Goal: Register for event/course

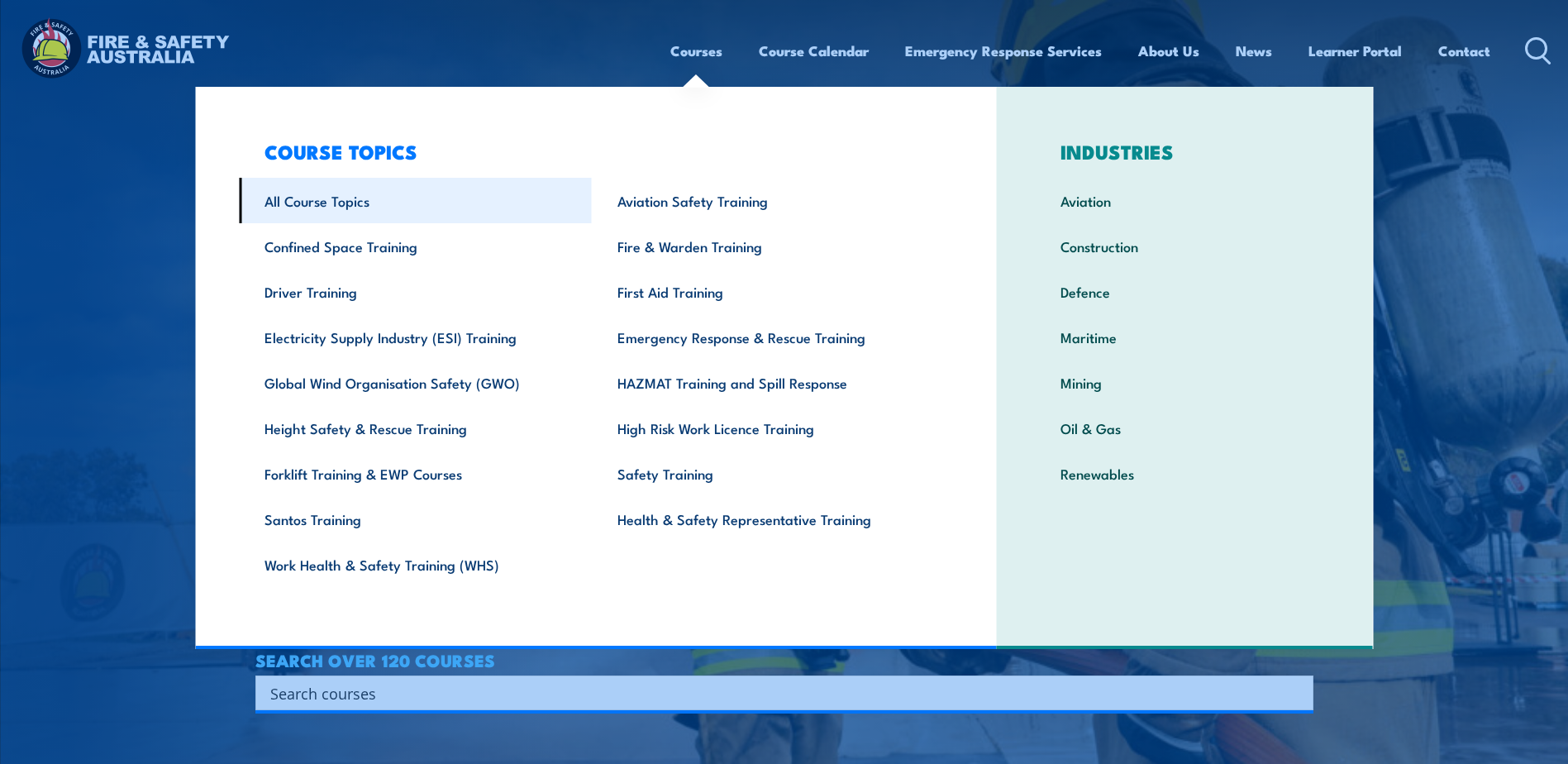
click at [327, 202] on link "All Course Topics" at bounding box center [415, 200] width 353 height 45
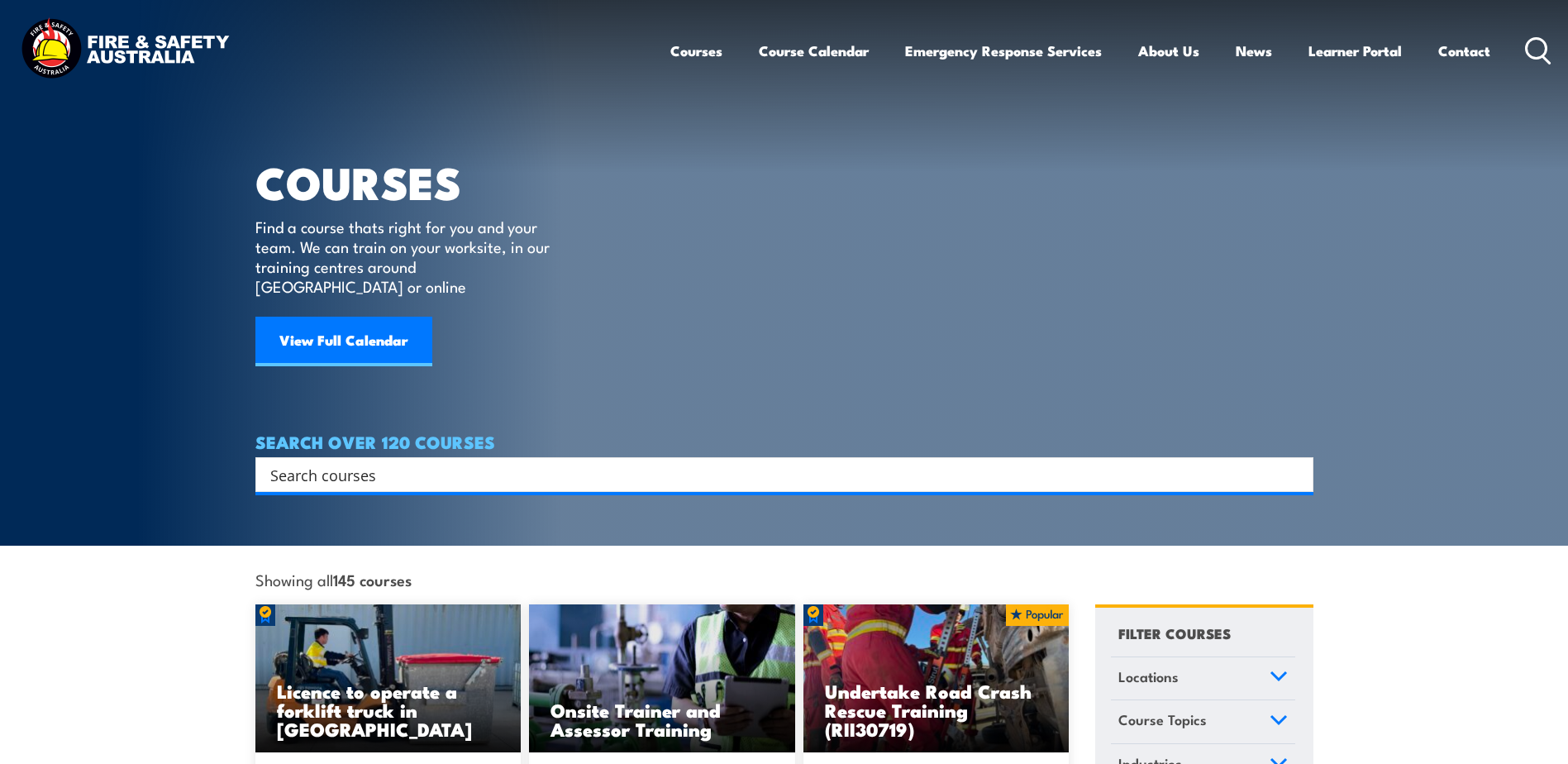
click at [289, 463] on input "Search input" at bounding box center [773, 475] width 1007 height 25
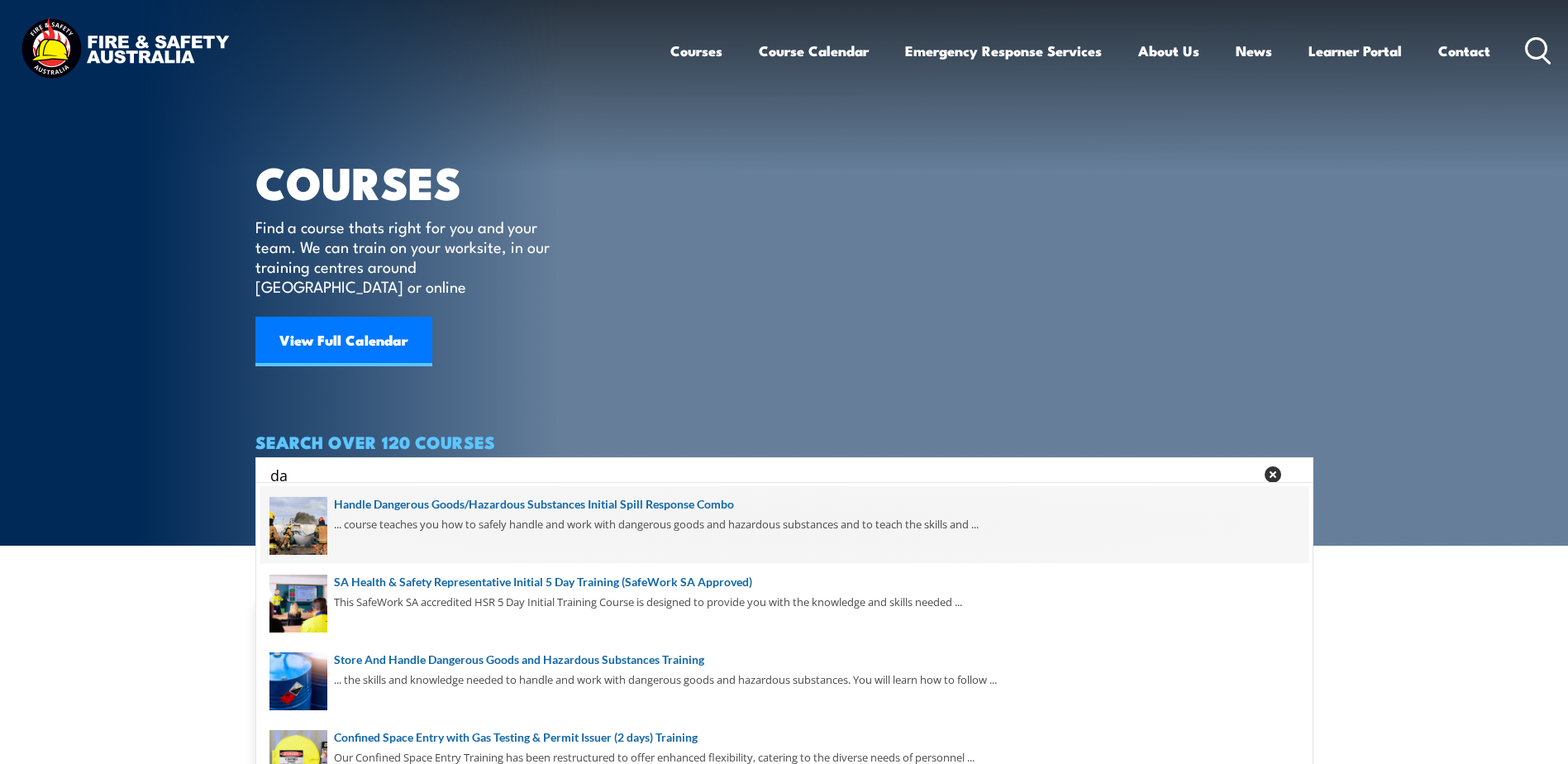
type input "da"
click at [507, 507] on span at bounding box center [785, 525] width 1048 height 77
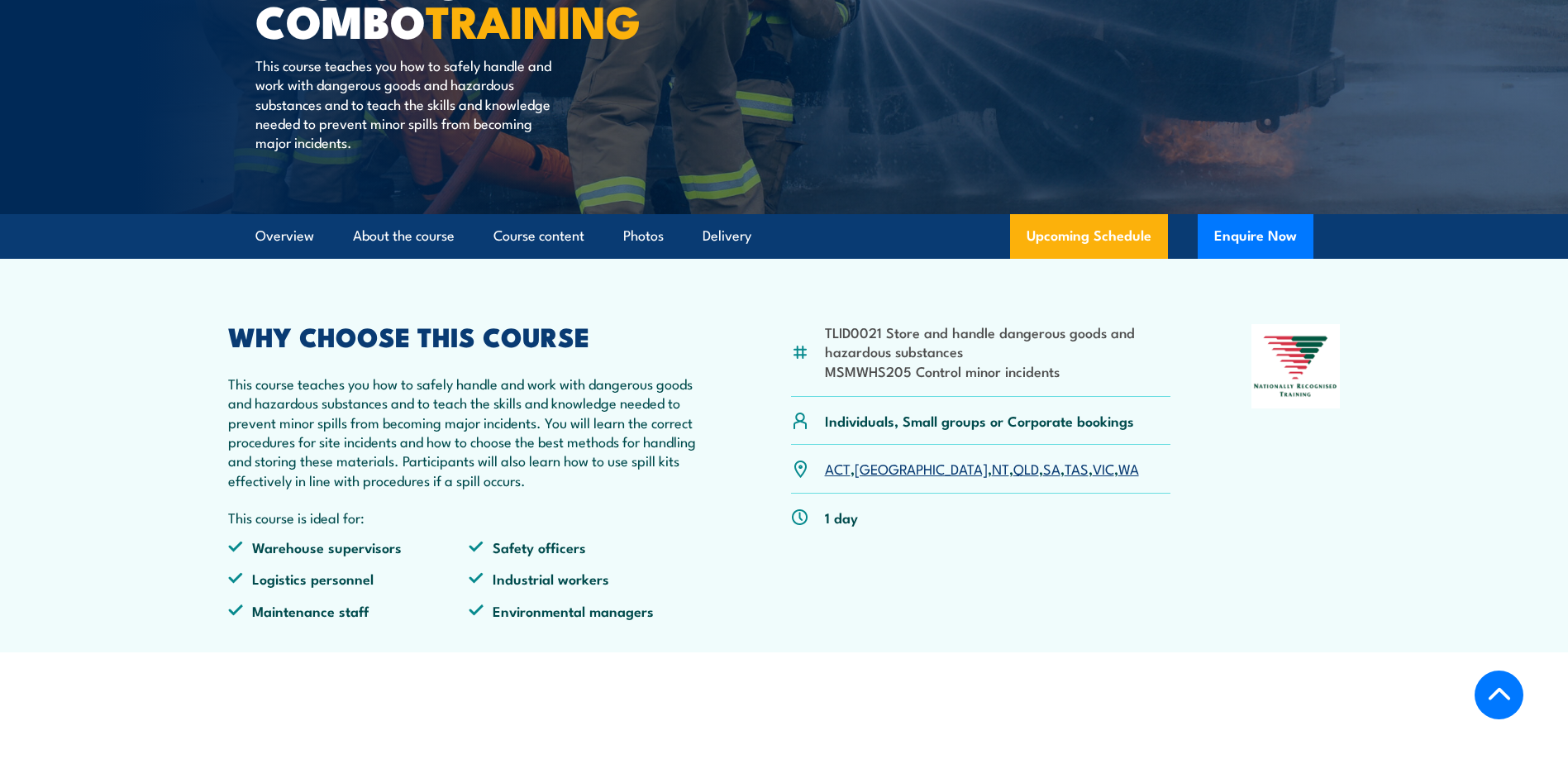
scroll to position [414, 0]
click at [1118, 469] on link "WA" at bounding box center [1129, 467] width 20 height 20
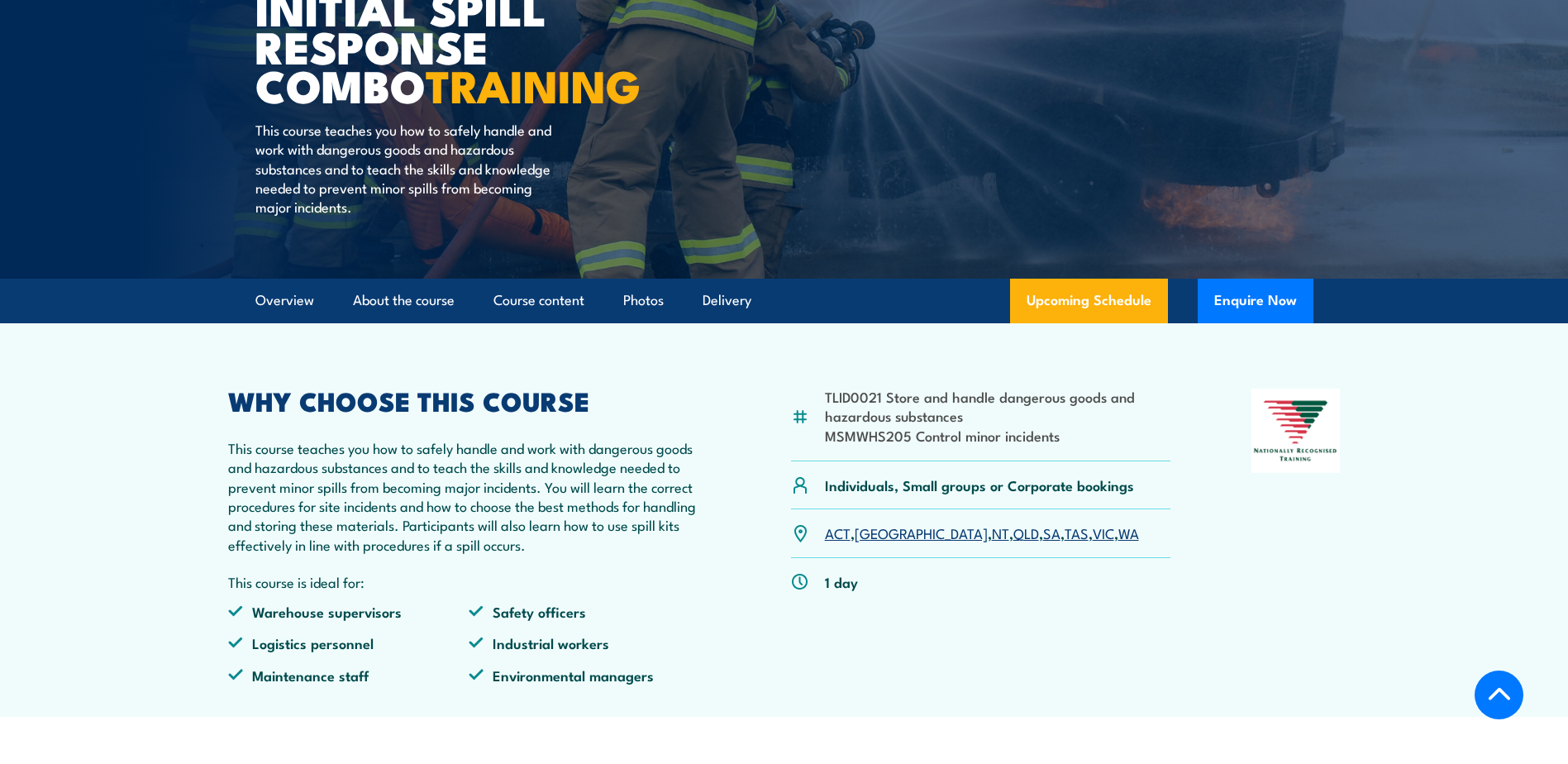
scroll to position [283, 0]
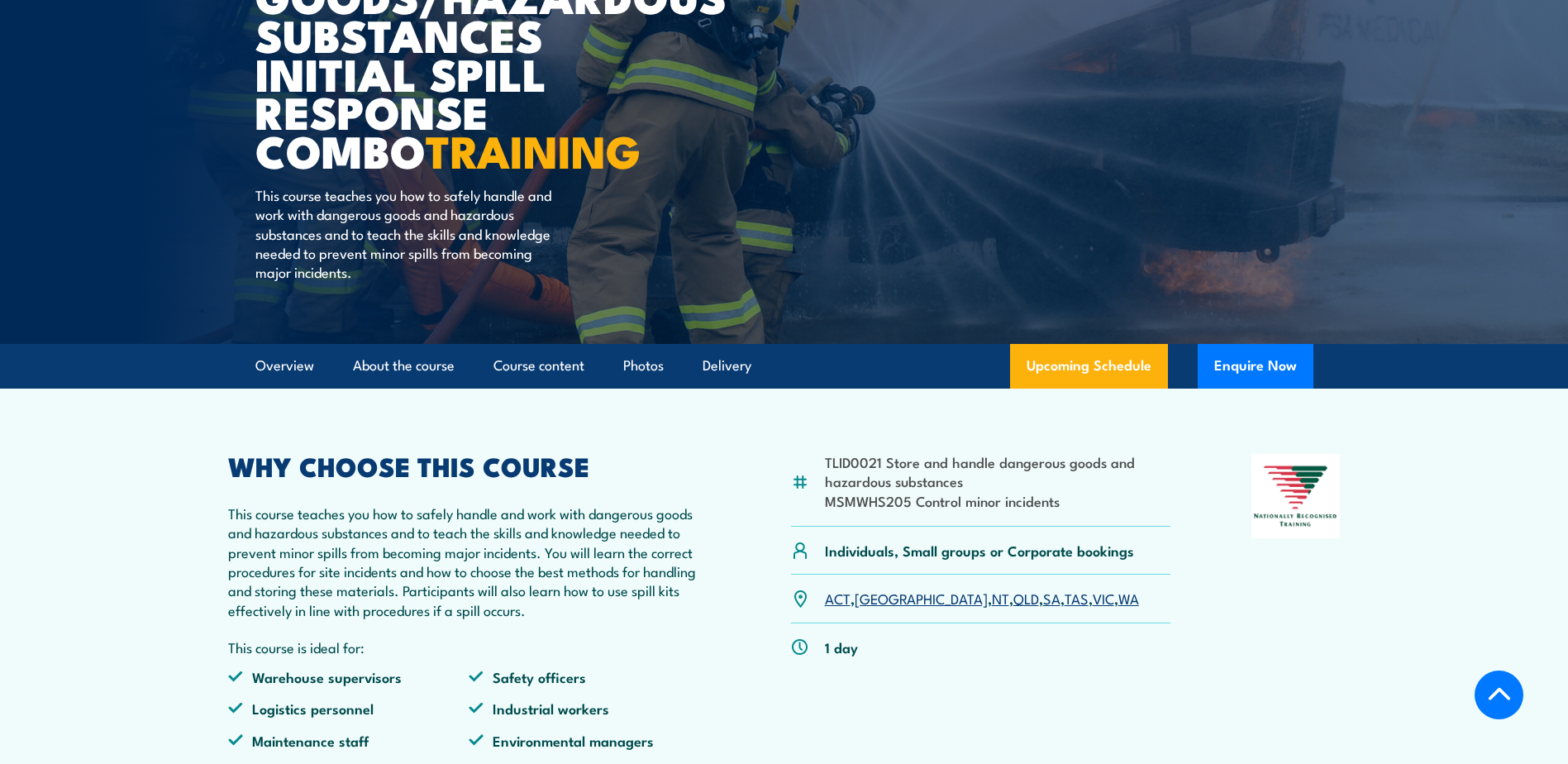
click at [1118, 601] on link "WA" at bounding box center [1129, 598] width 20 height 20
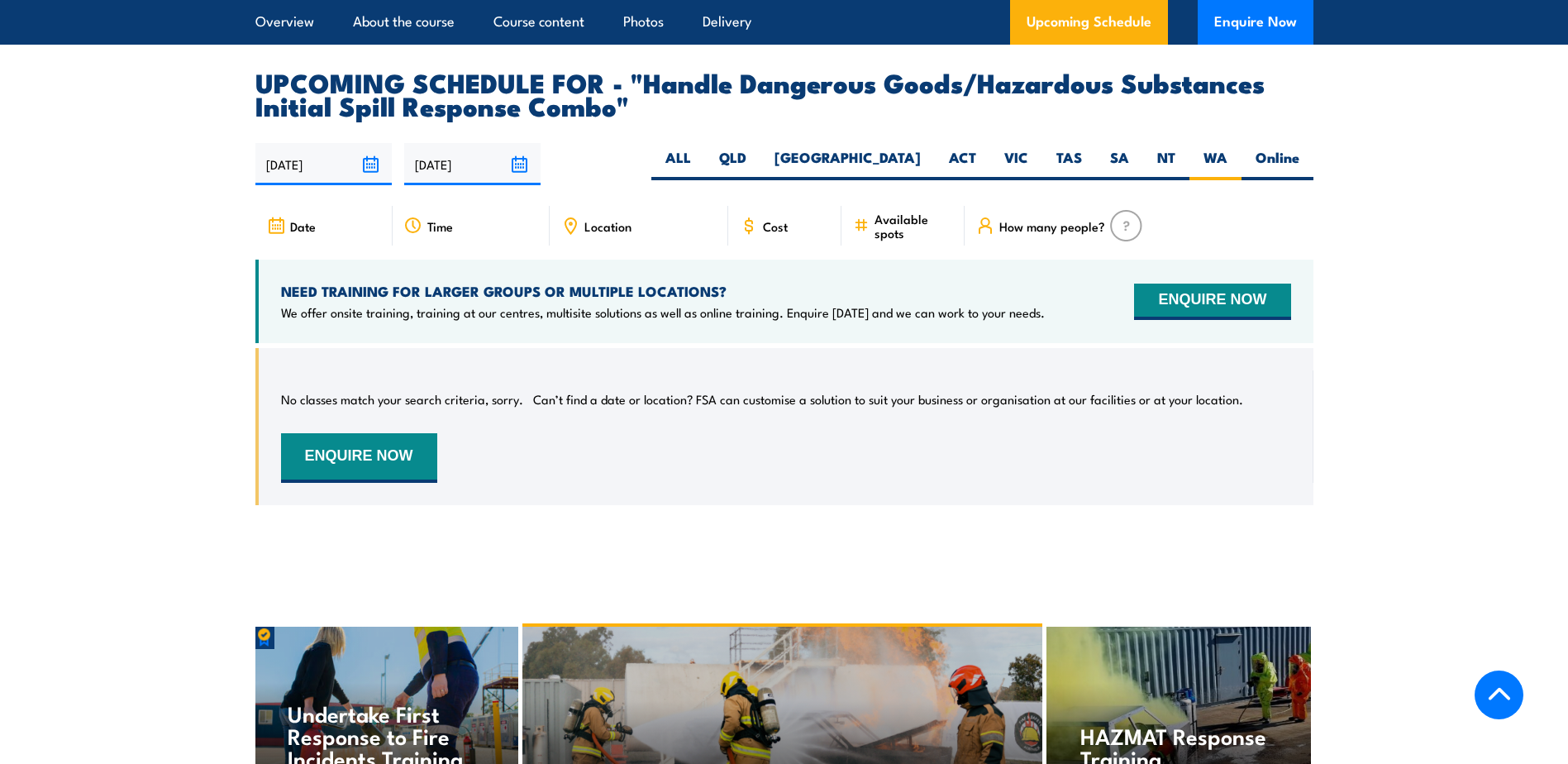
scroll to position [2847, 0]
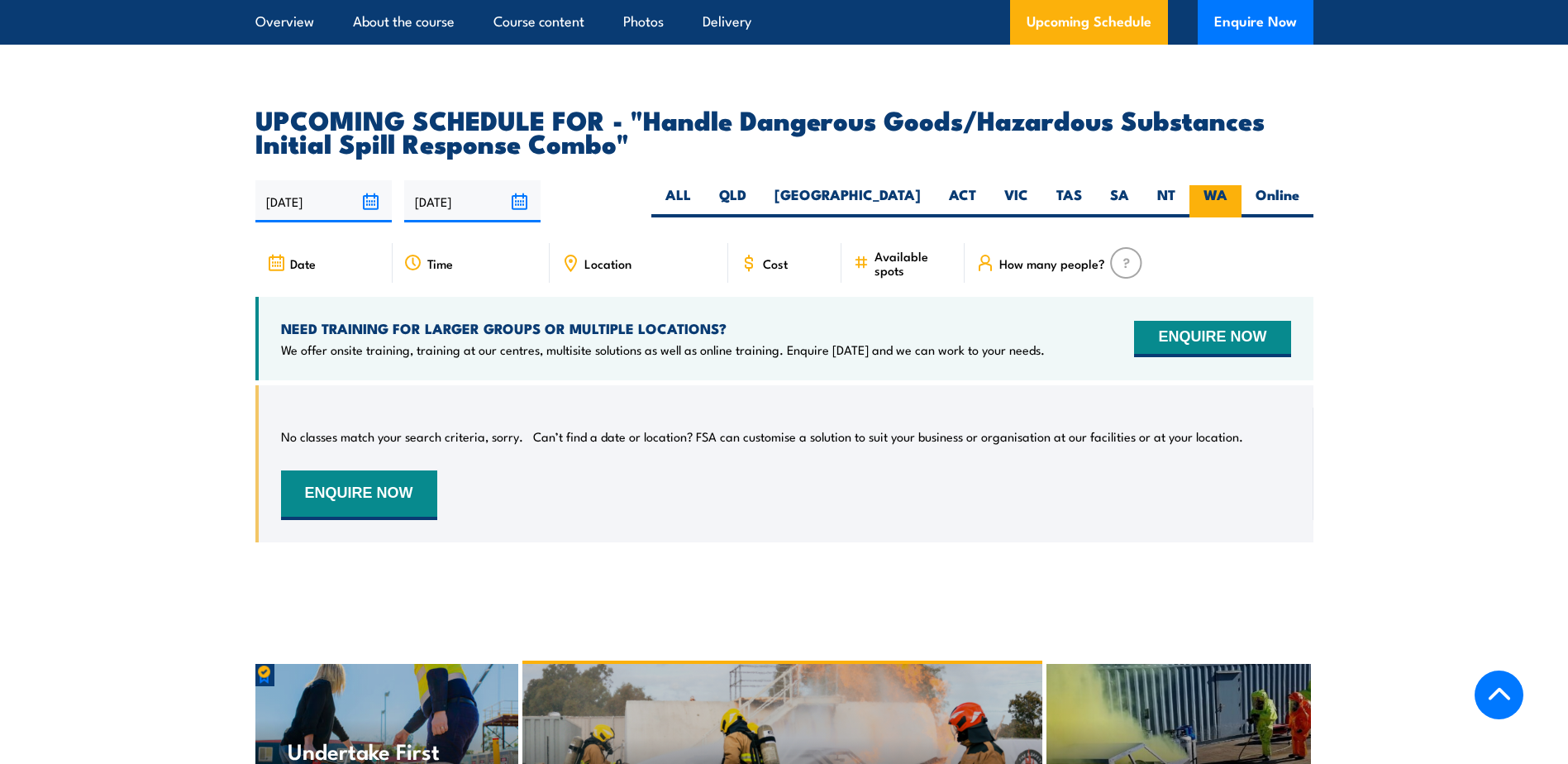
click at [1211, 185] on label "WA" at bounding box center [1215, 201] width 53 height 32
click at [1228, 185] on input "WA" at bounding box center [1234, 191] width 11 height 11
click at [514, 181] on input "15/03/2026" at bounding box center [473, 202] width 136 height 42
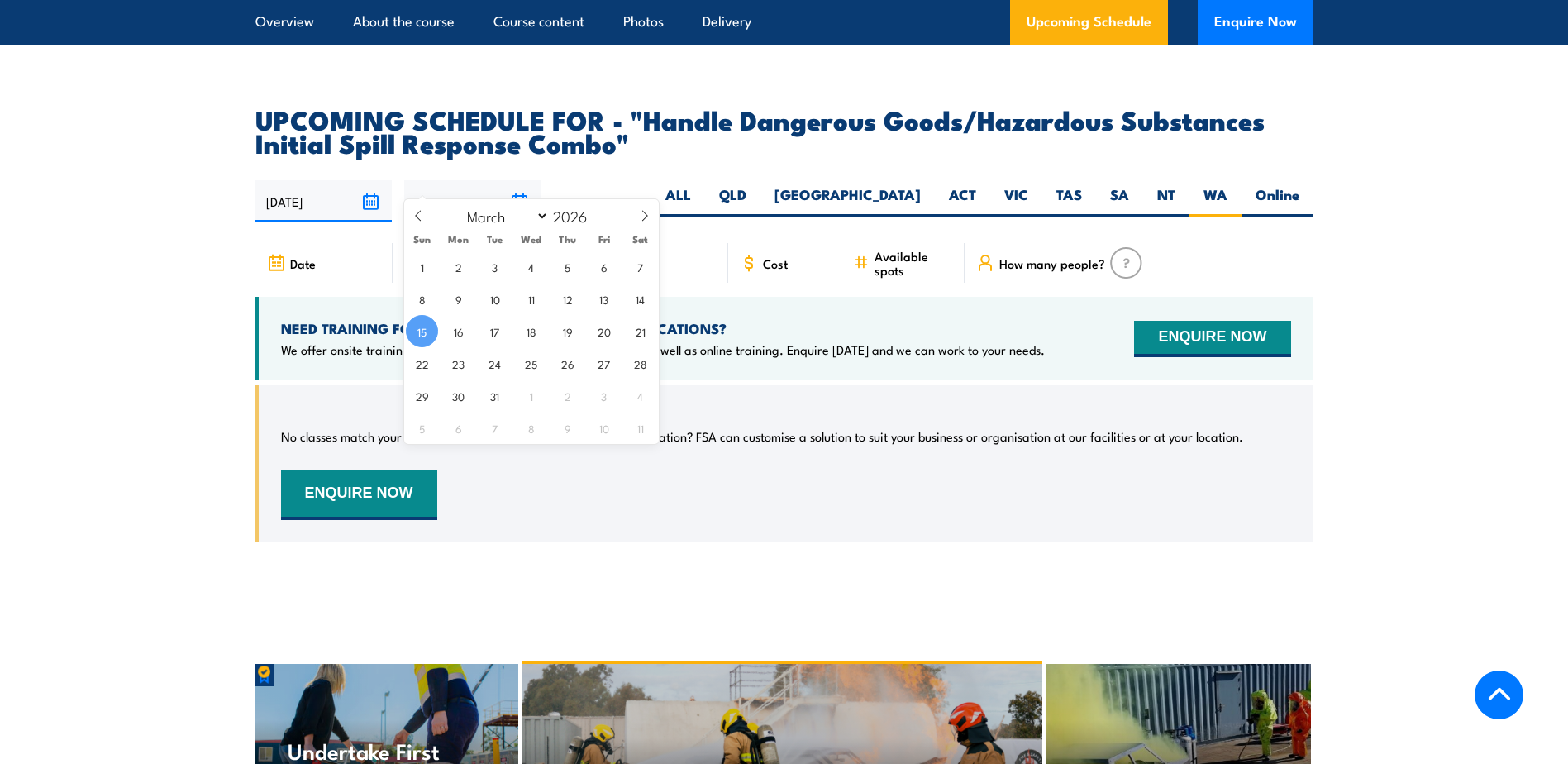
click at [1309, 213] on article "UPCOMING SCHEDULE FOR - "Handle Dangerous Goods/Hazardous Substances Initial Sp…" at bounding box center [784, 337] width 1059 height 460
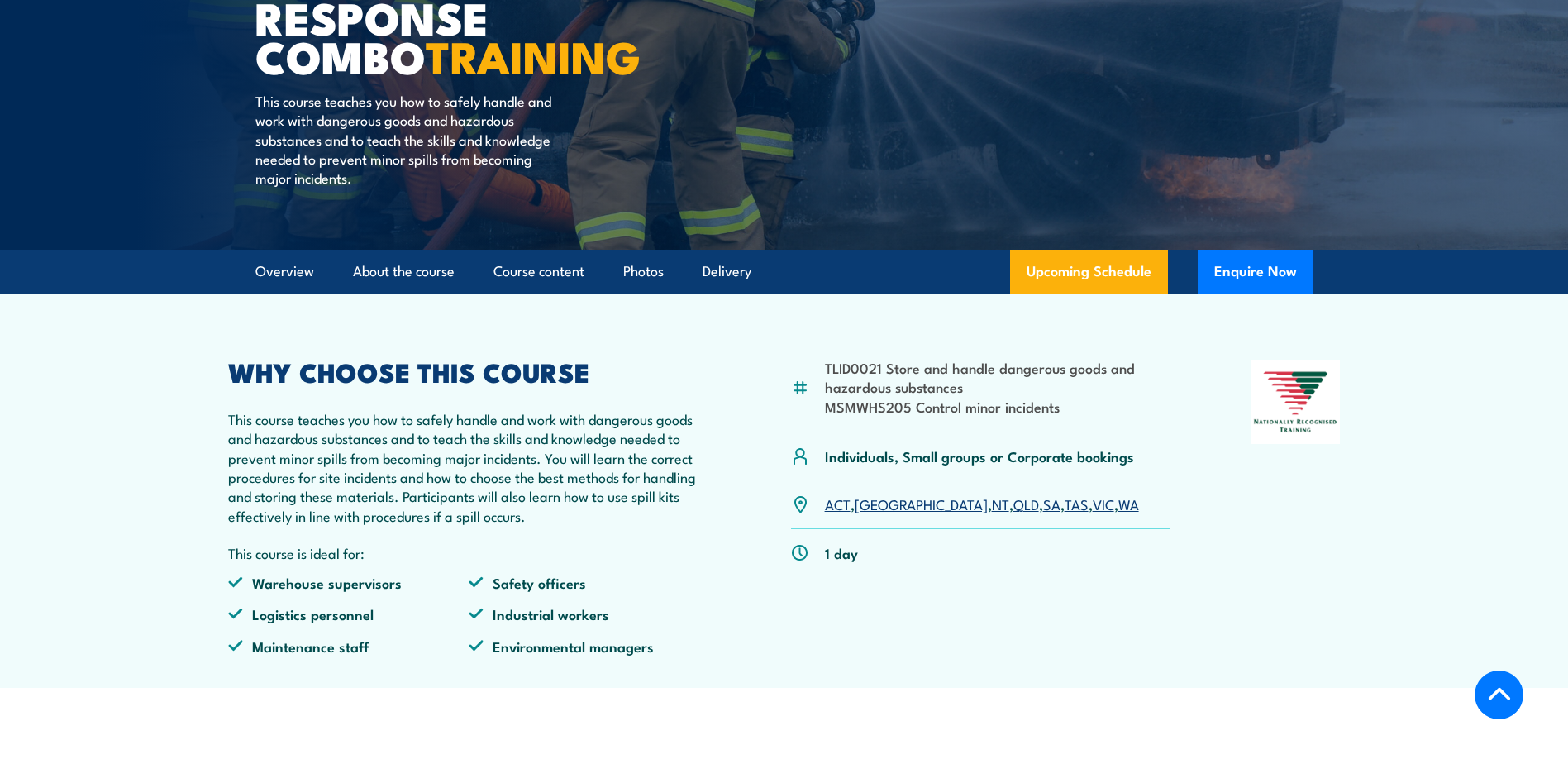
scroll to position [366, 0]
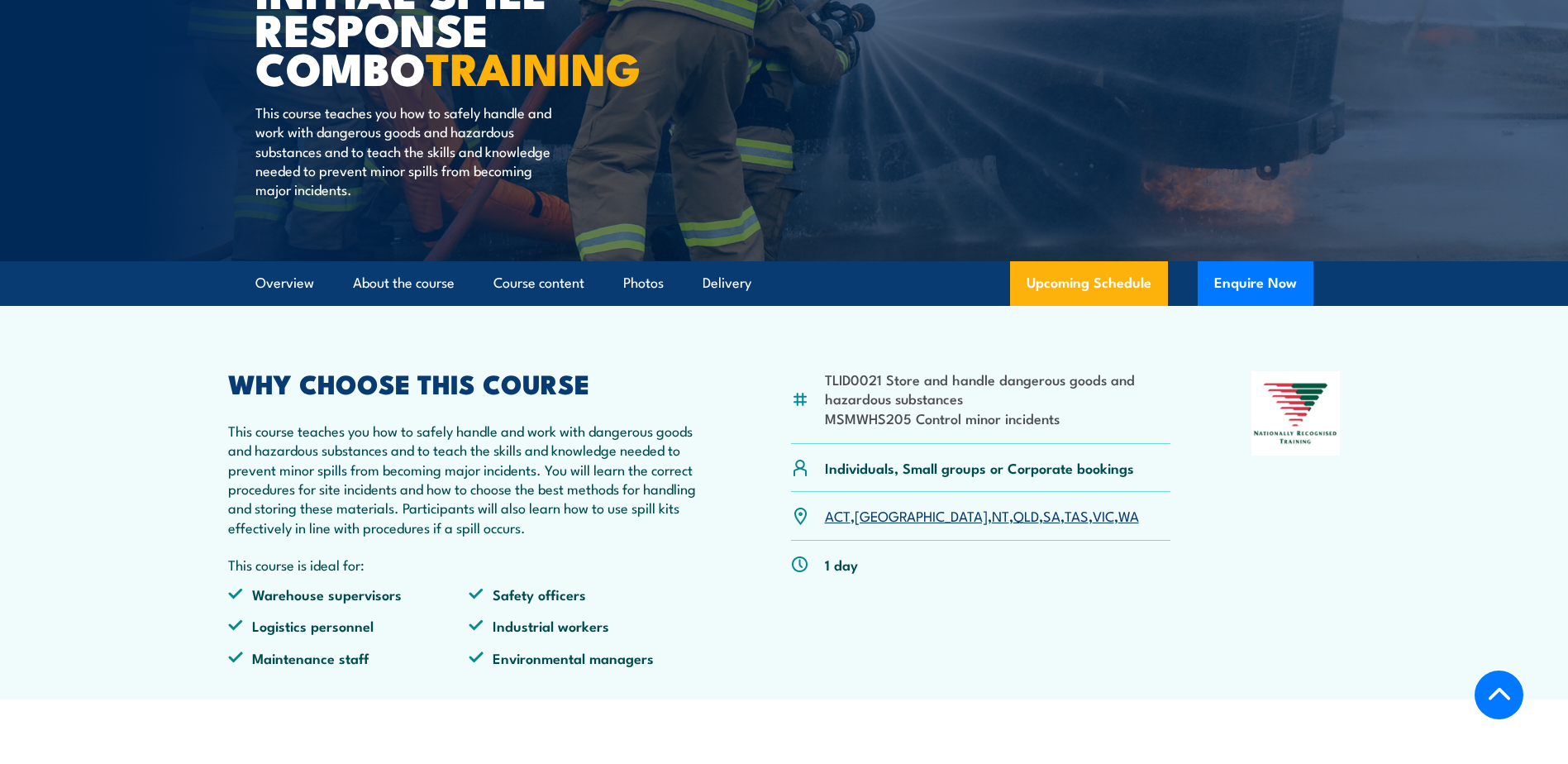
click at [1118, 520] on link "WA" at bounding box center [1129, 515] width 20 height 20
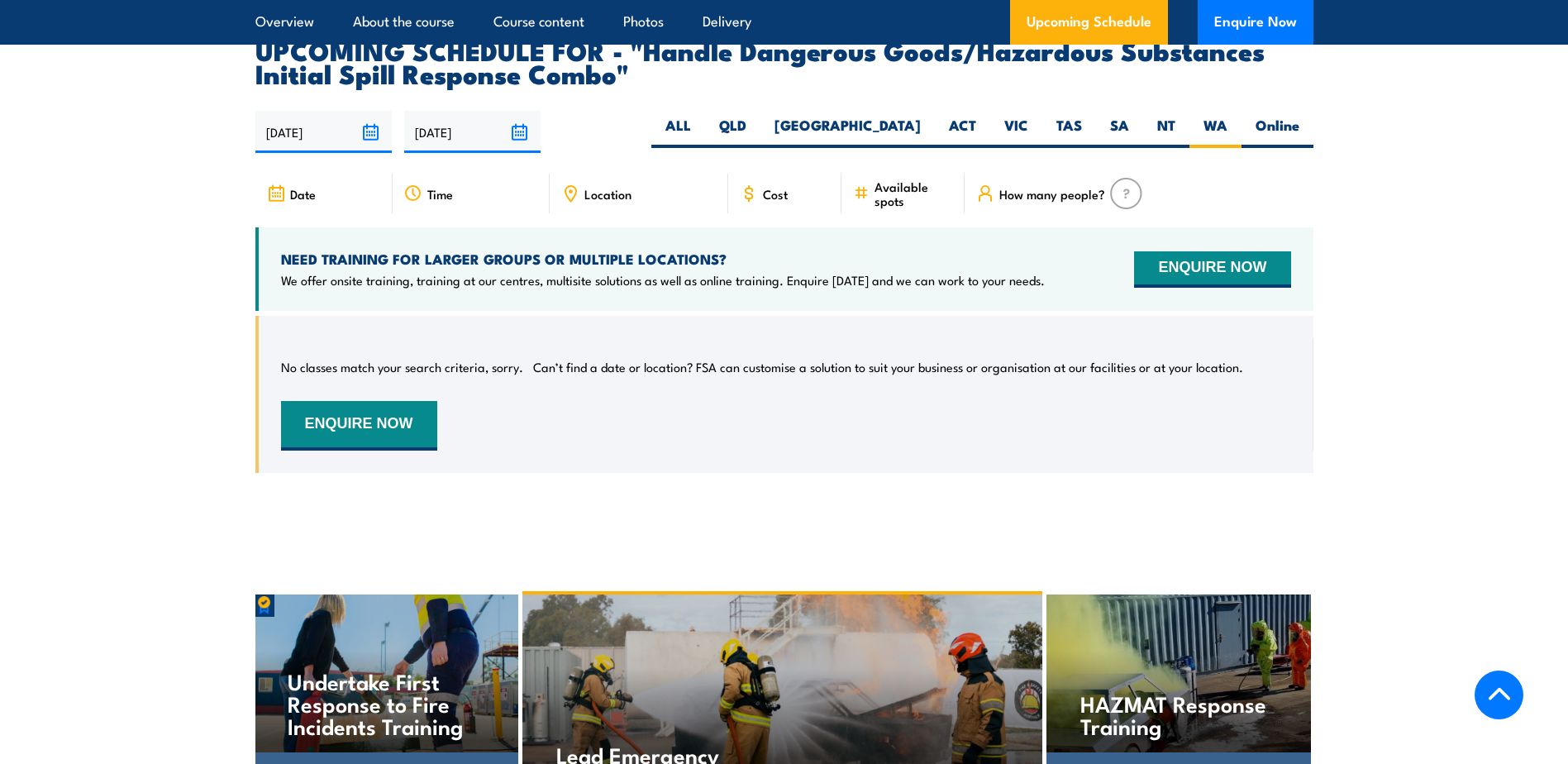
scroll to position [2930, 0]
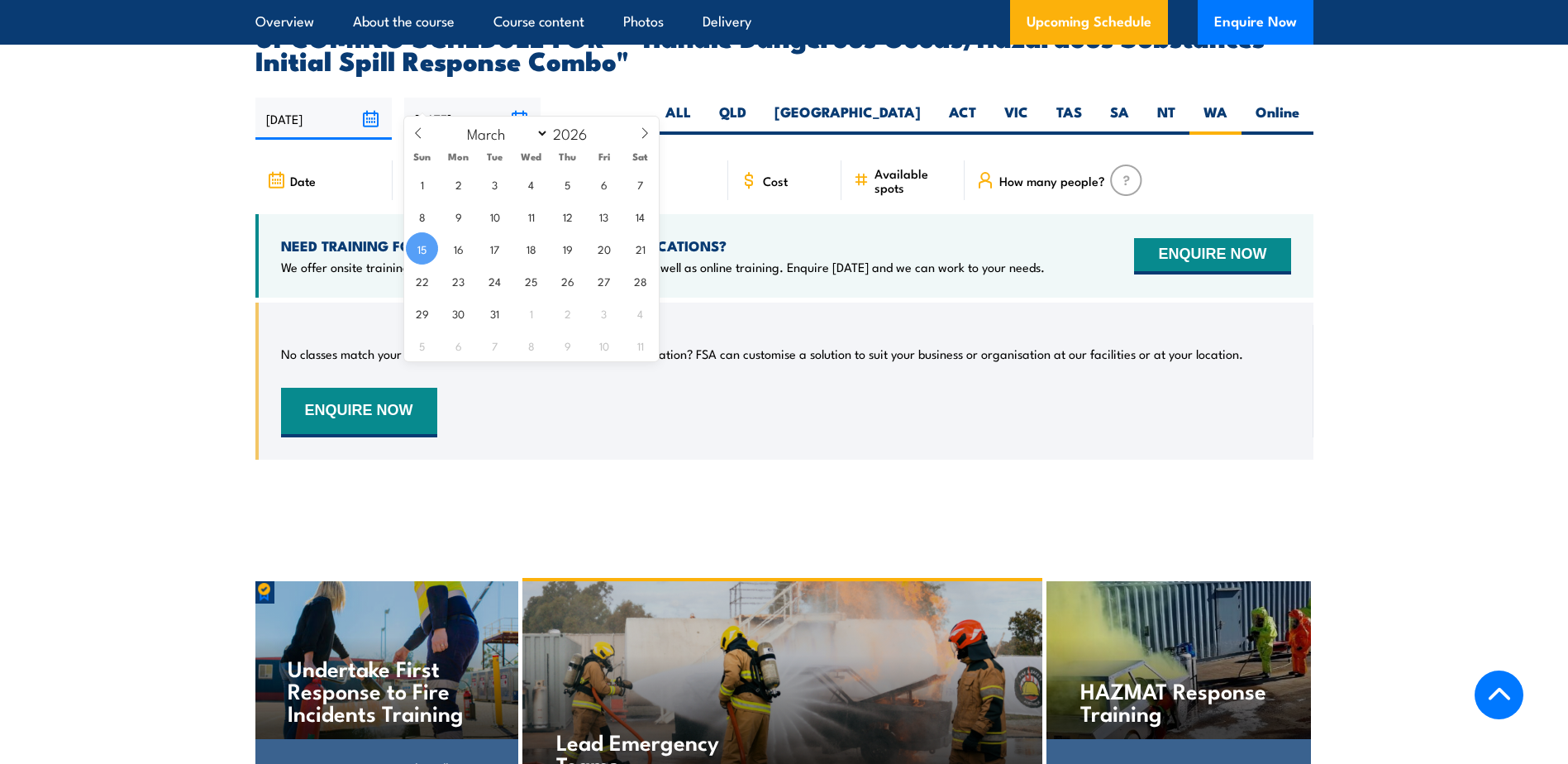
click at [522, 98] on input "15/03/2026" at bounding box center [473, 119] width 136 height 42
click at [417, 216] on span "8" at bounding box center [422, 216] width 32 height 32
type input "08/03/2026"
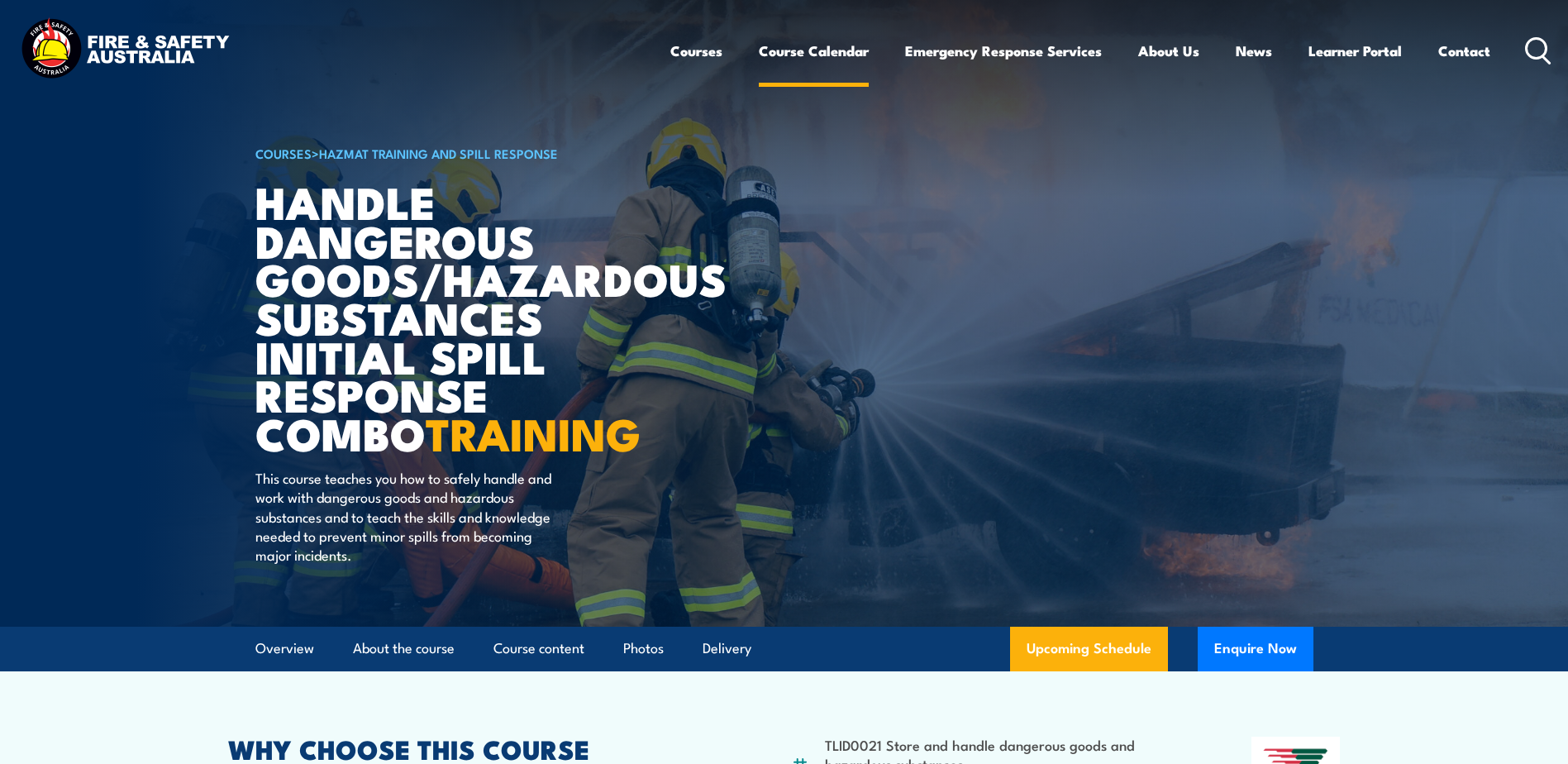
click at [799, 49] on link "Course Calendar" at bounding box center [813, 51] width 110 height 44
click at [796, 52] on link "Course Calendar" at bounding box center [813, 51] width 110 height 44
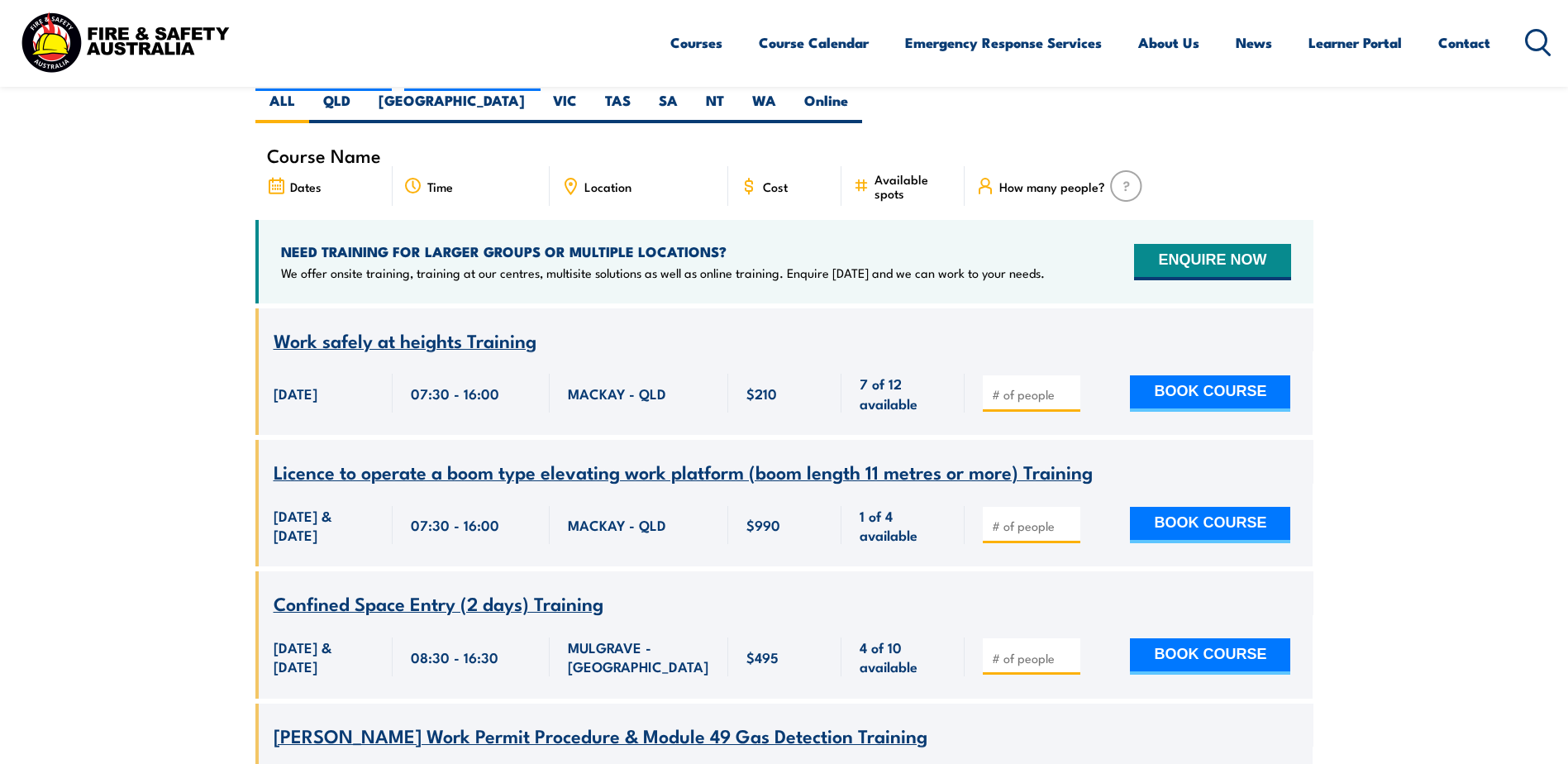
scroll to position [248, 0]
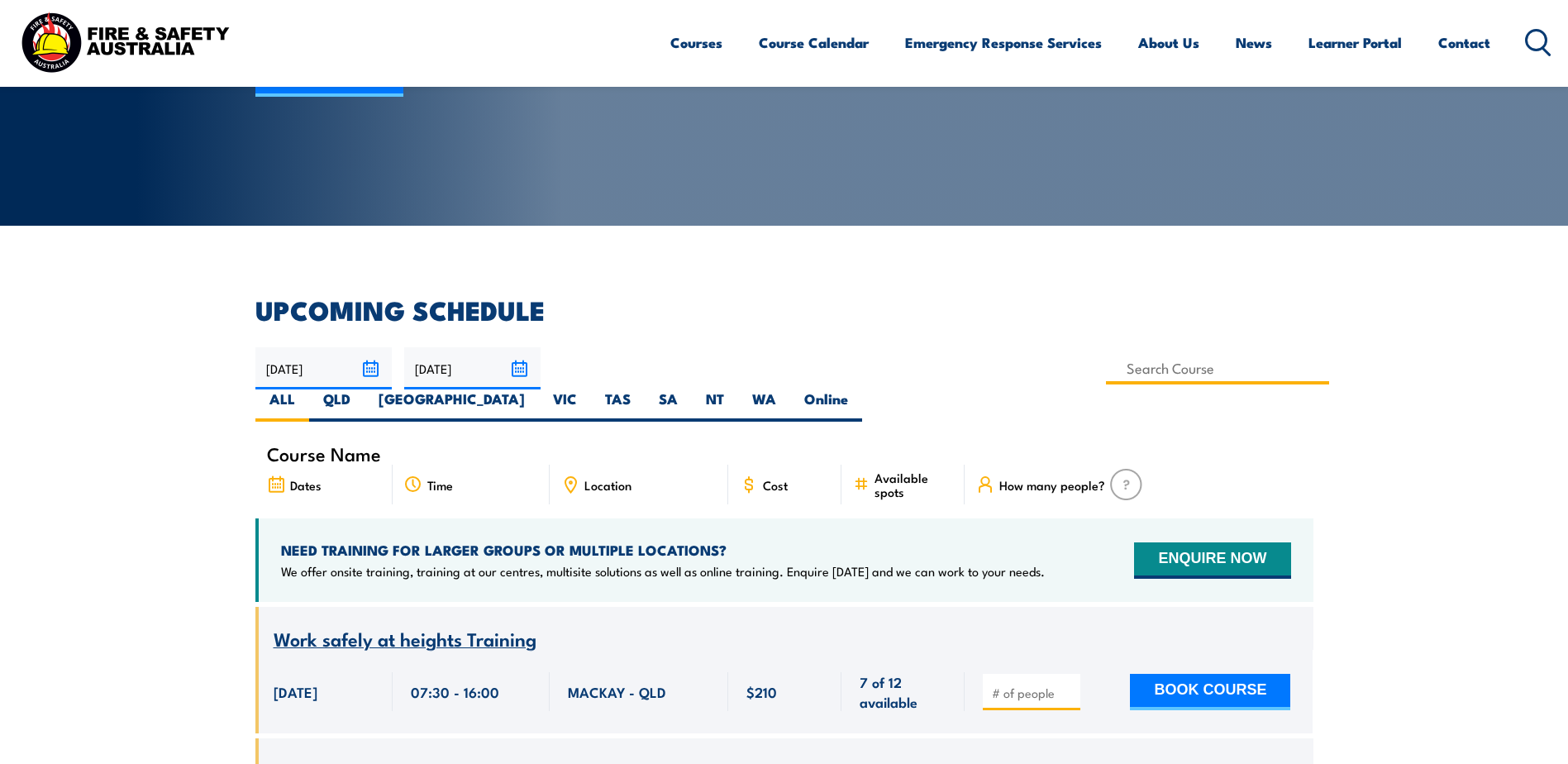
click at [1106, 372] on input at bounding box center [1218, 368] width 224 height 32
type input "tlid0021"
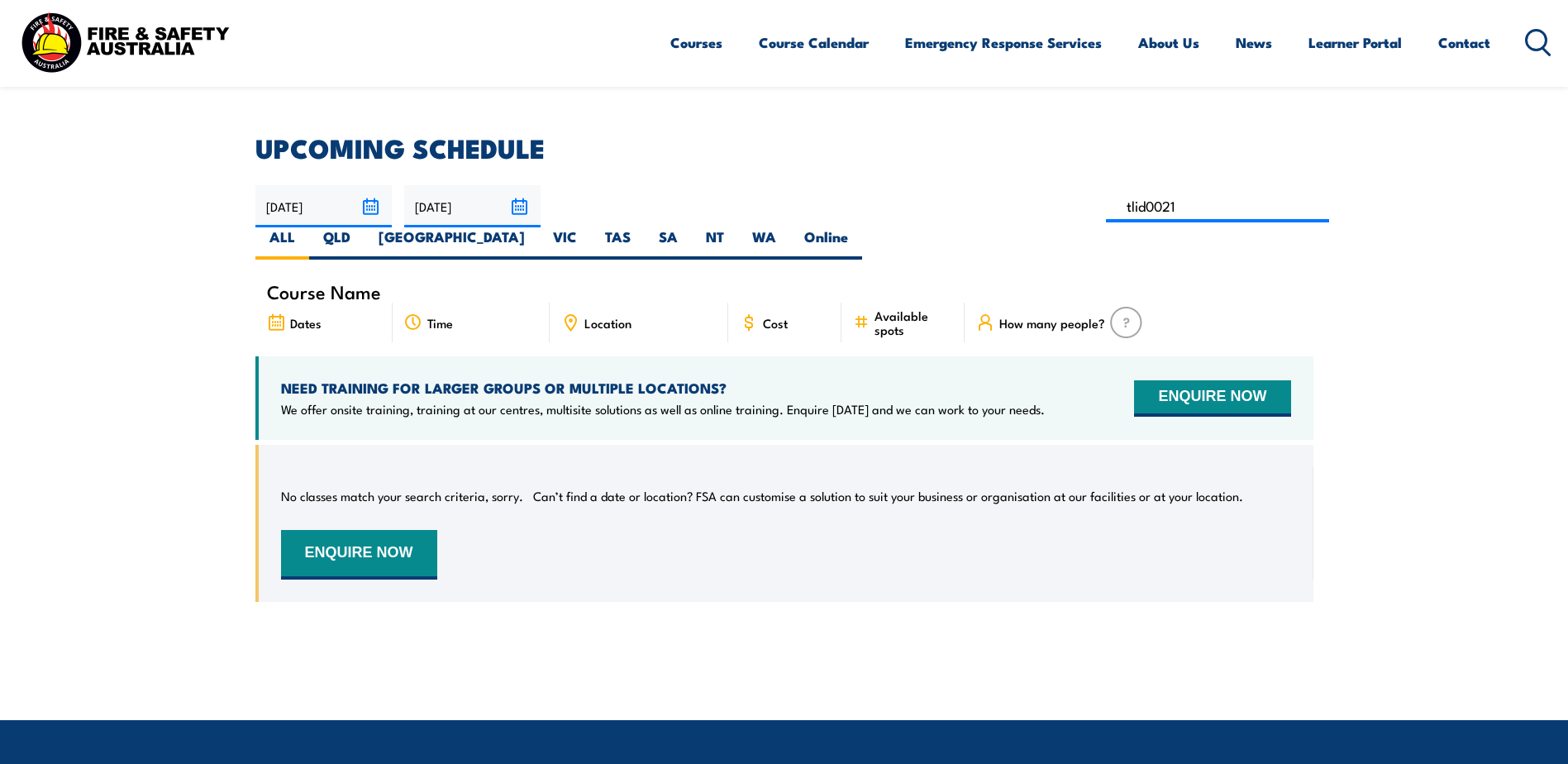
scroll to position [381, 0]
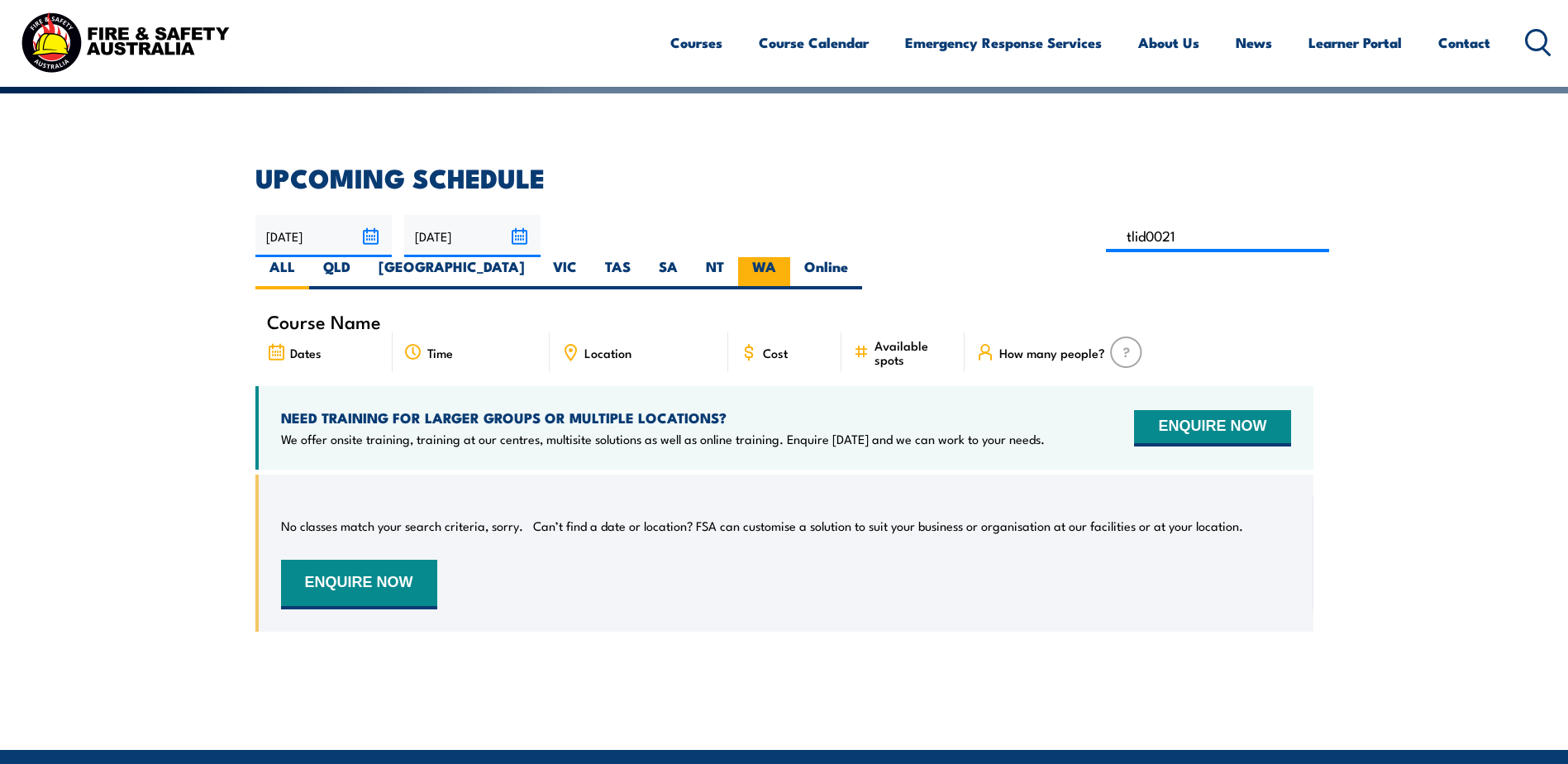
click at [790, 257] on label "WA" at bounding box center [764, 273] width 53 height 32
click at [787, 257] on input "WA" at bounding box center [782, 263] width 11 height 11
radio input "true"
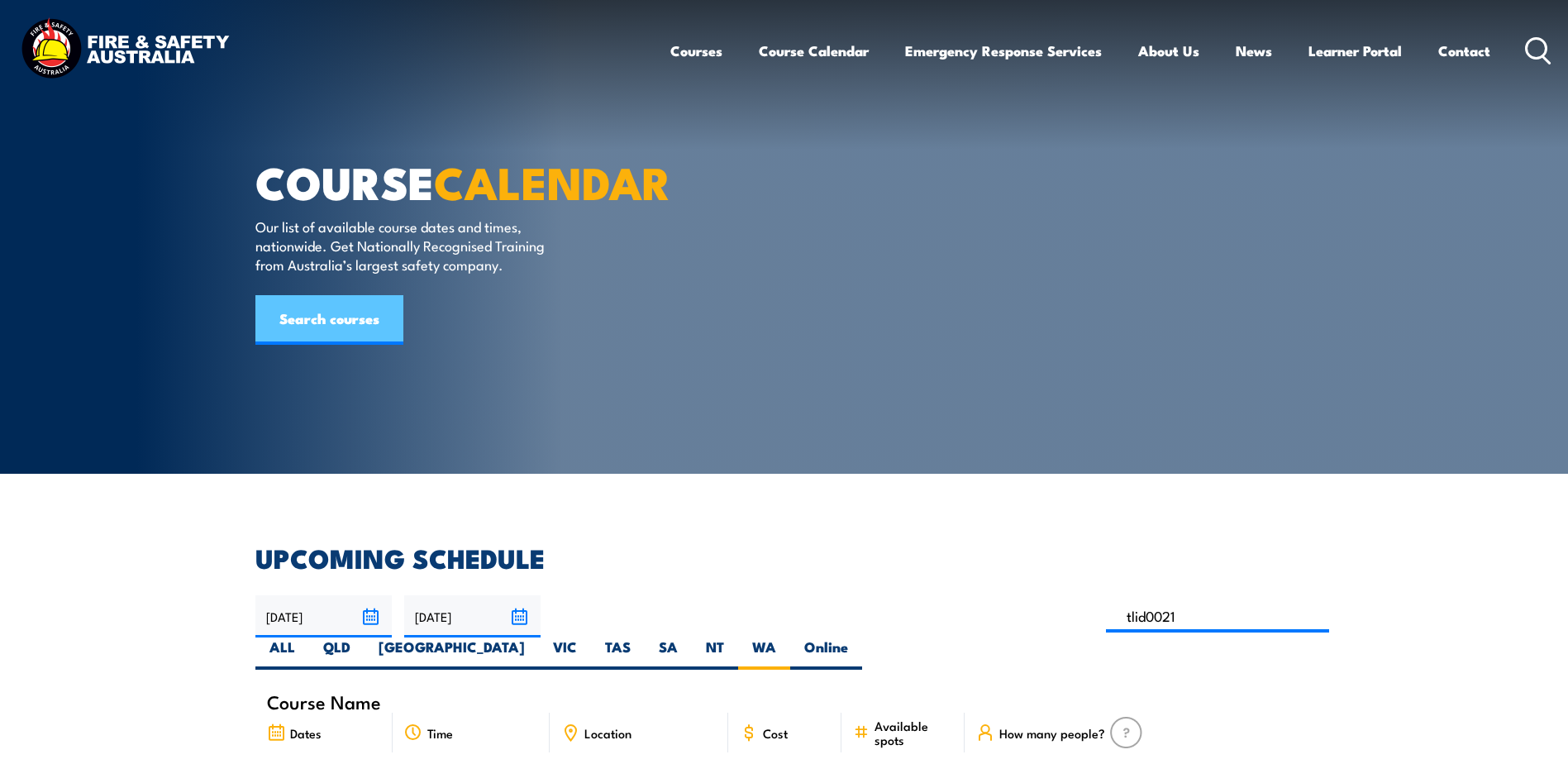
click at [309, 345] on link "Search courses" at bounding box center [329, 320] width 148 height 50
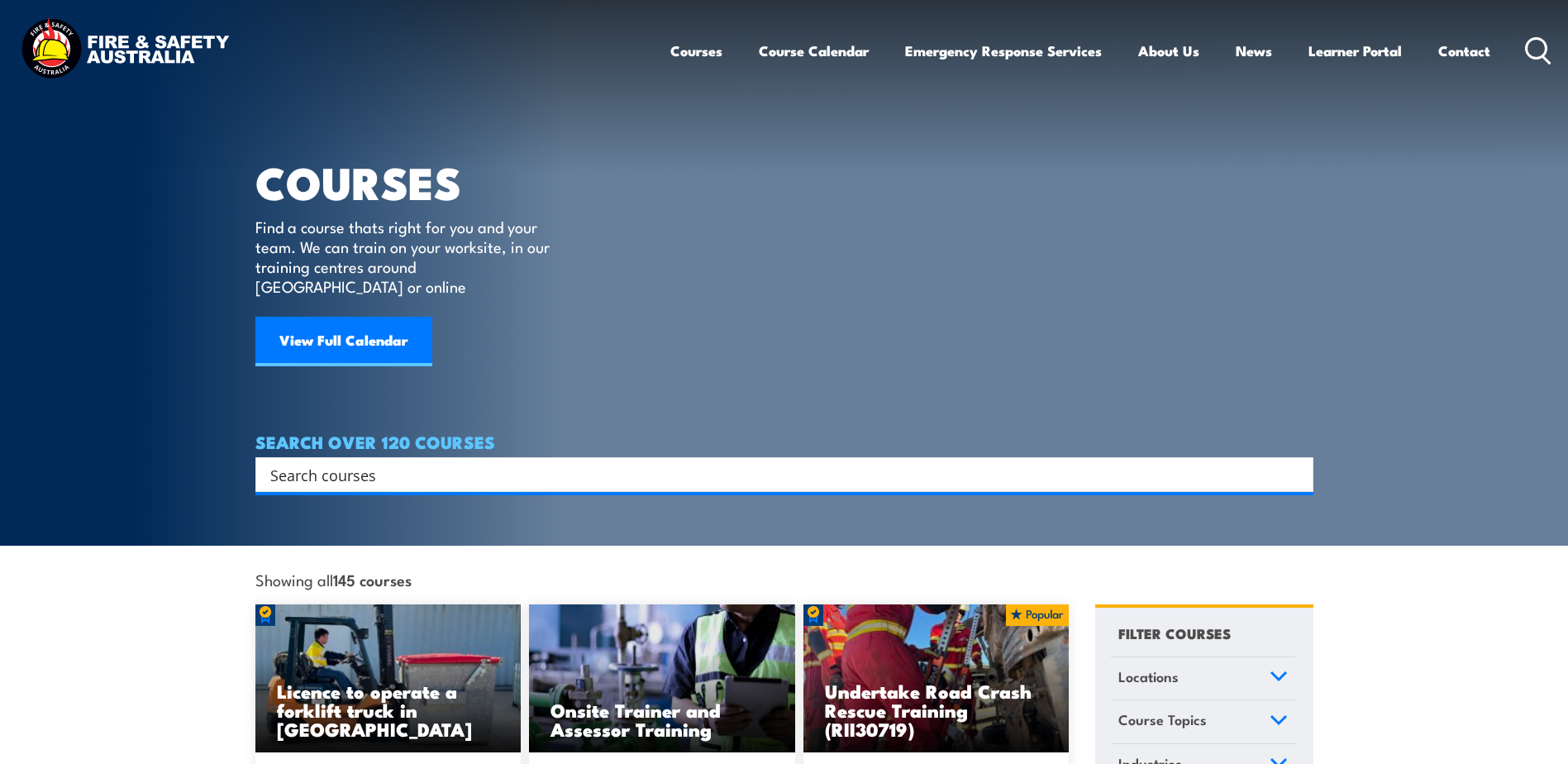
click at [295, 463] on input "Search input" at bounding box center [773, 475] width 1007 height 25
type input "tlid0021"
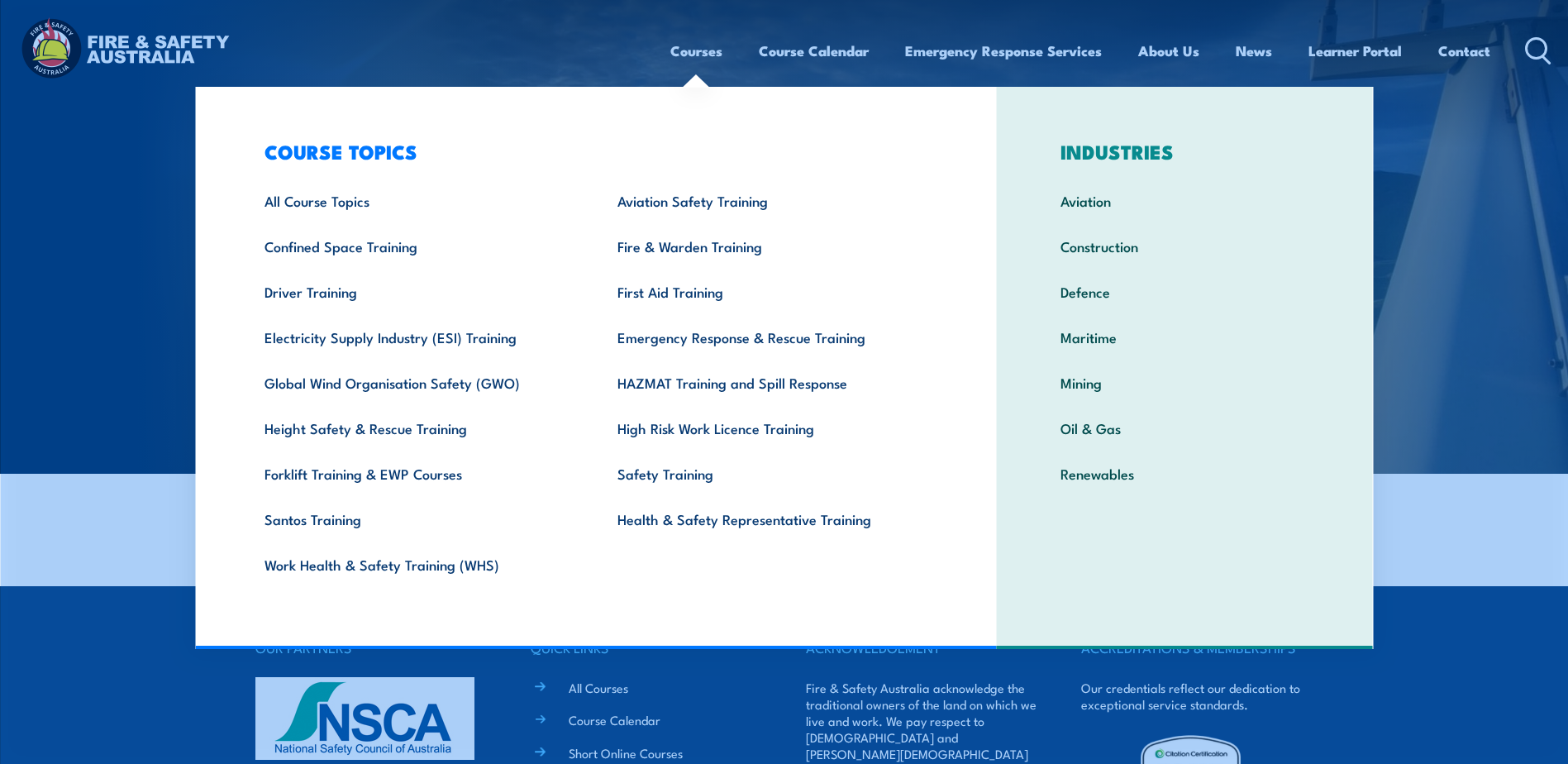
click at [685, 53] on link "Courses" at bounding box center [696, 51] width 53 height 44
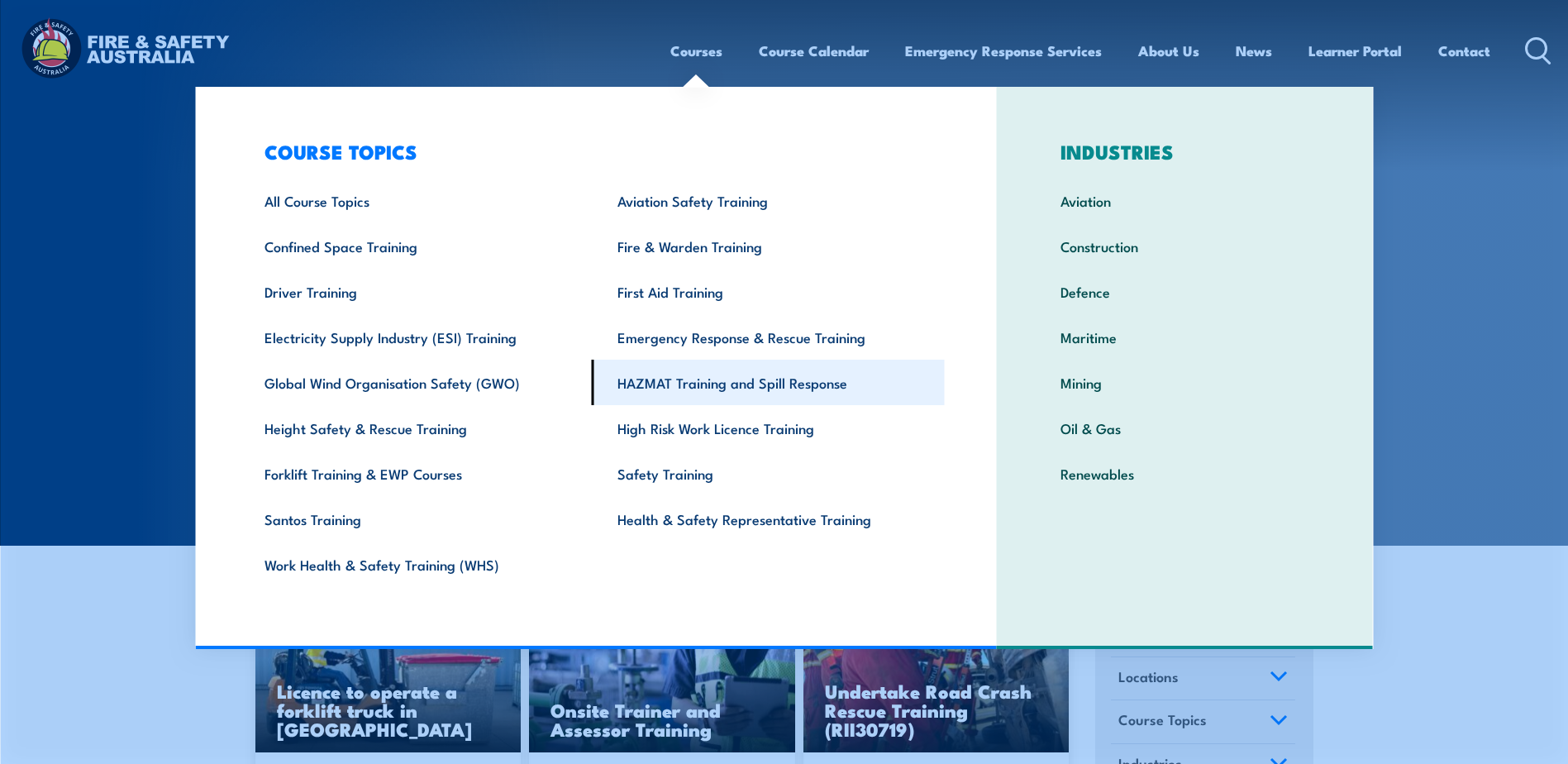
click at [649, 380] on link "HAZMAT Training and Spill Response" at bounding box center [768, 382] width 353 height 45
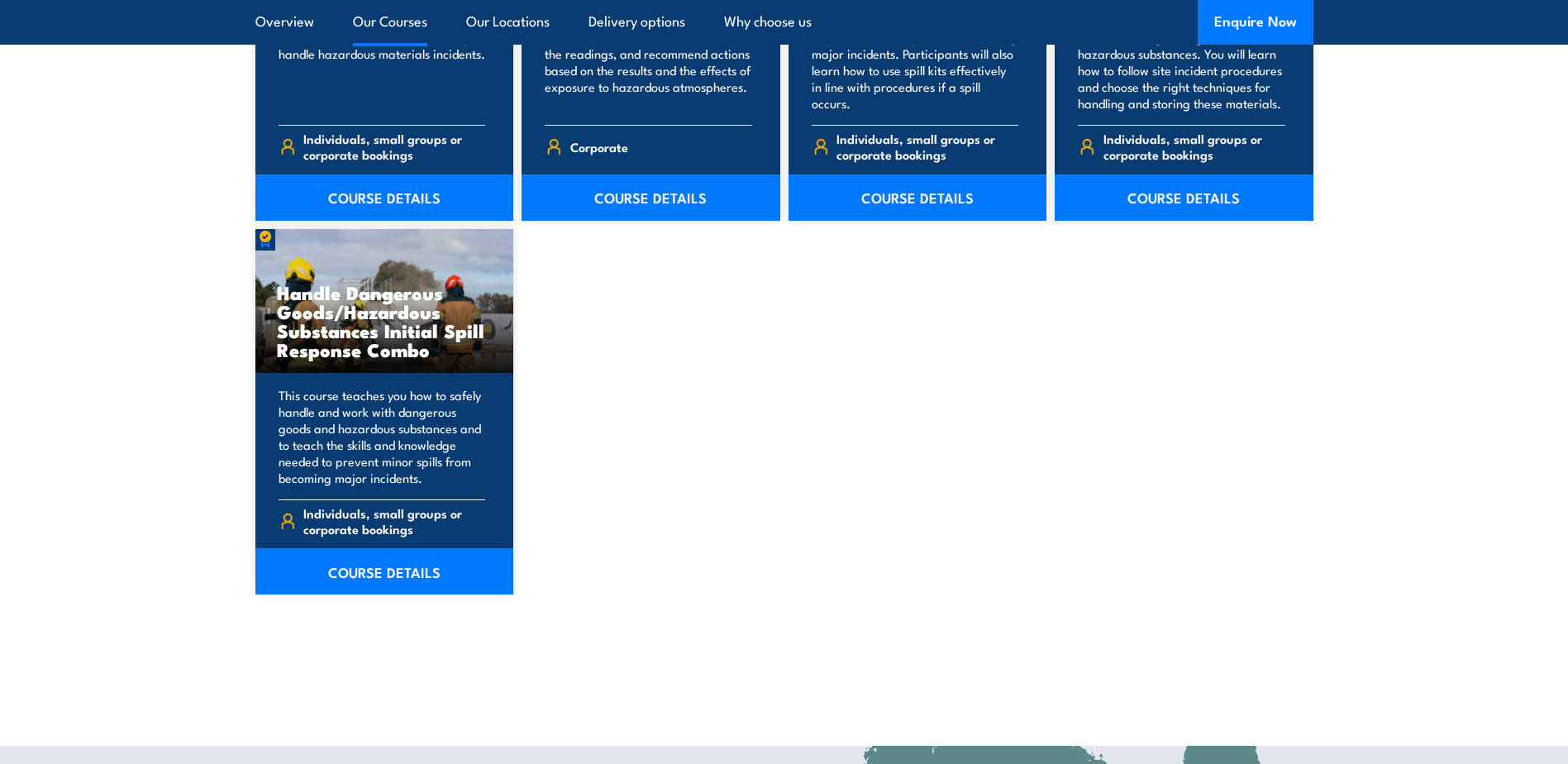
scroll to position [1571, 0]
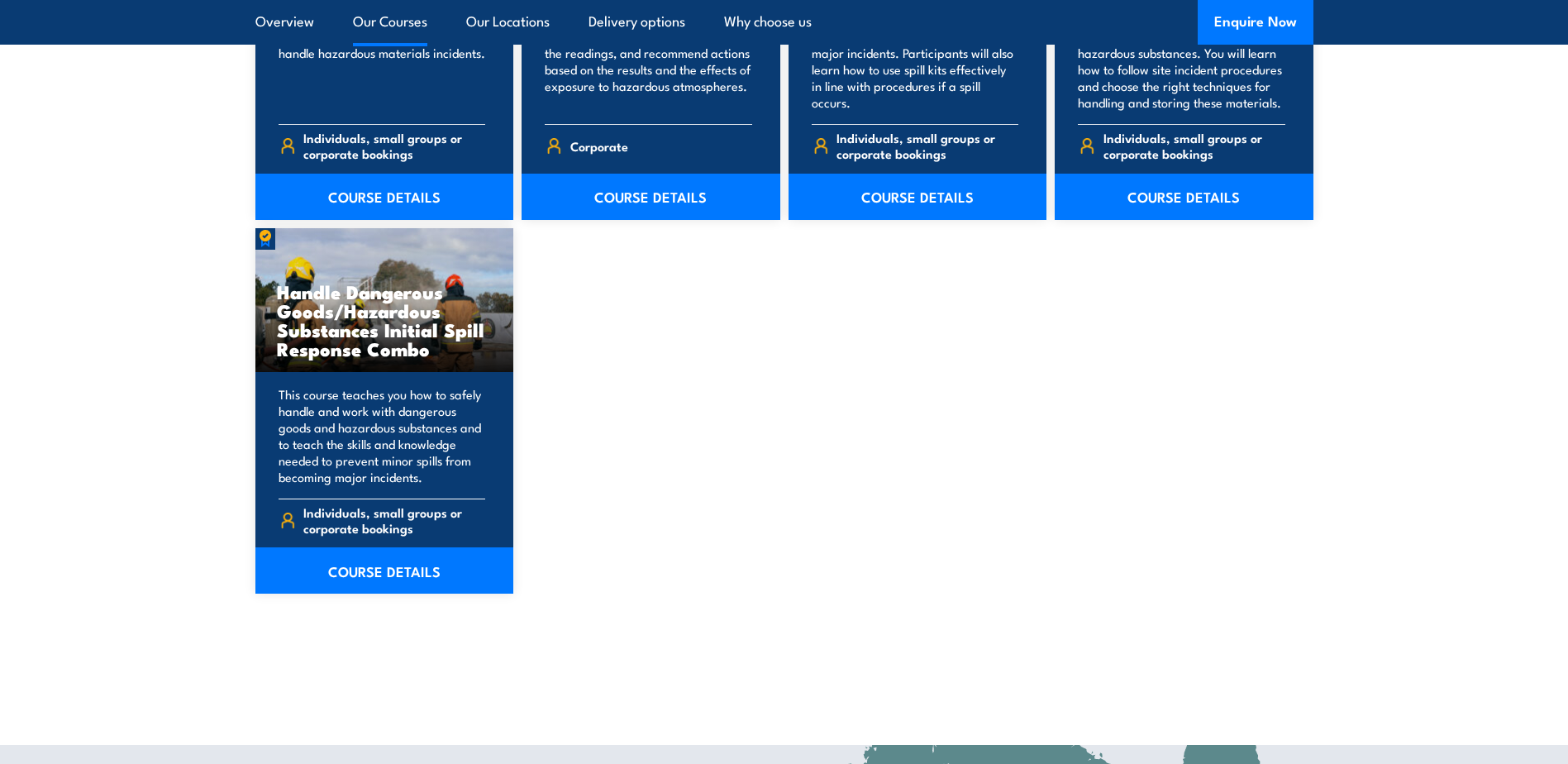
click at [367, 334] on h3 "Handle Dangerous Goods/Hazardous Substances Initial Spill Response Combo" at bounding box center [385, 320] width 216 height 76
click at [369, 570] on link "COURSE DETAILS" at bounding box center [384, 570] width 259 height 46
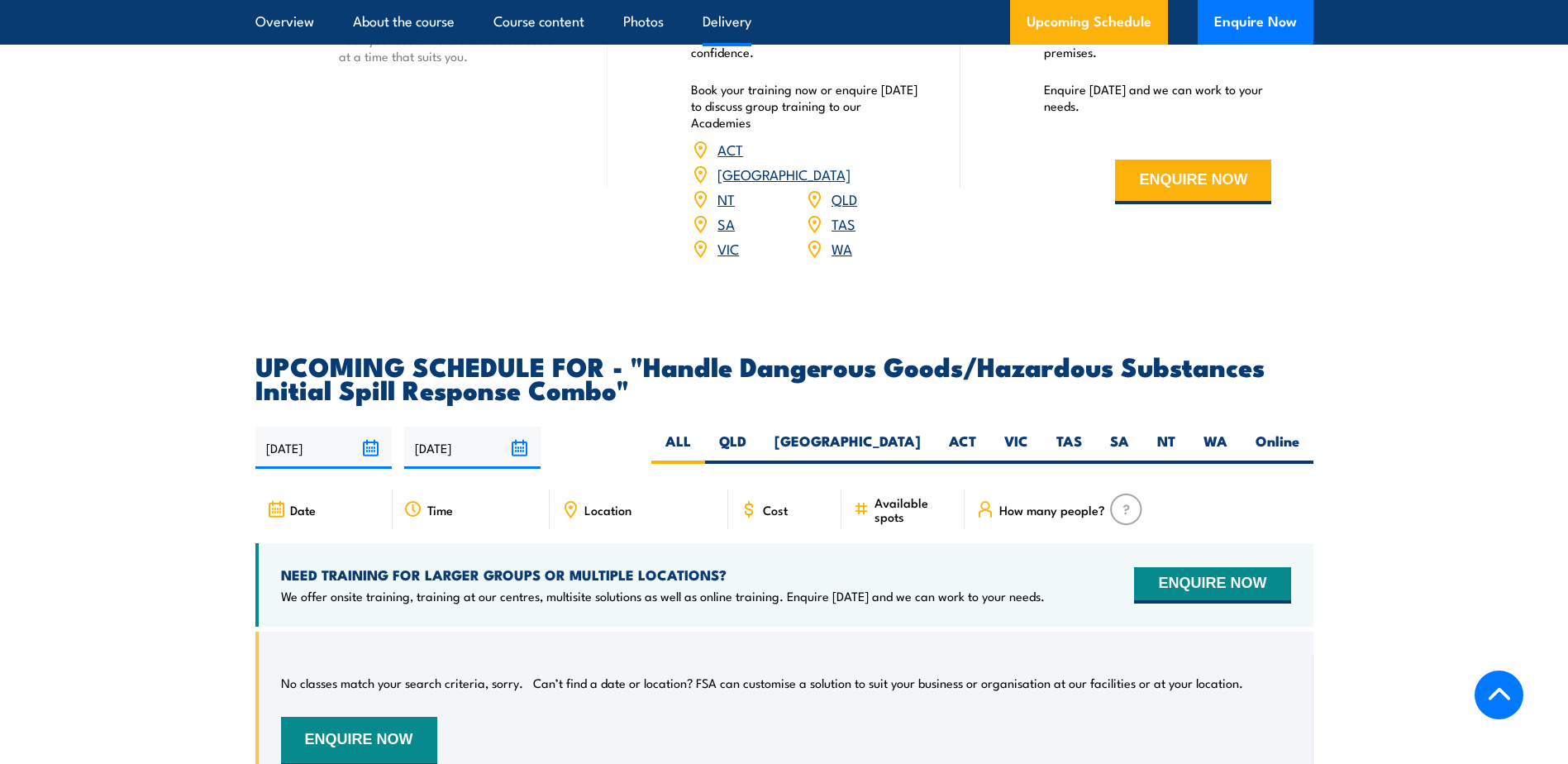
scroll to position [2647, 0]
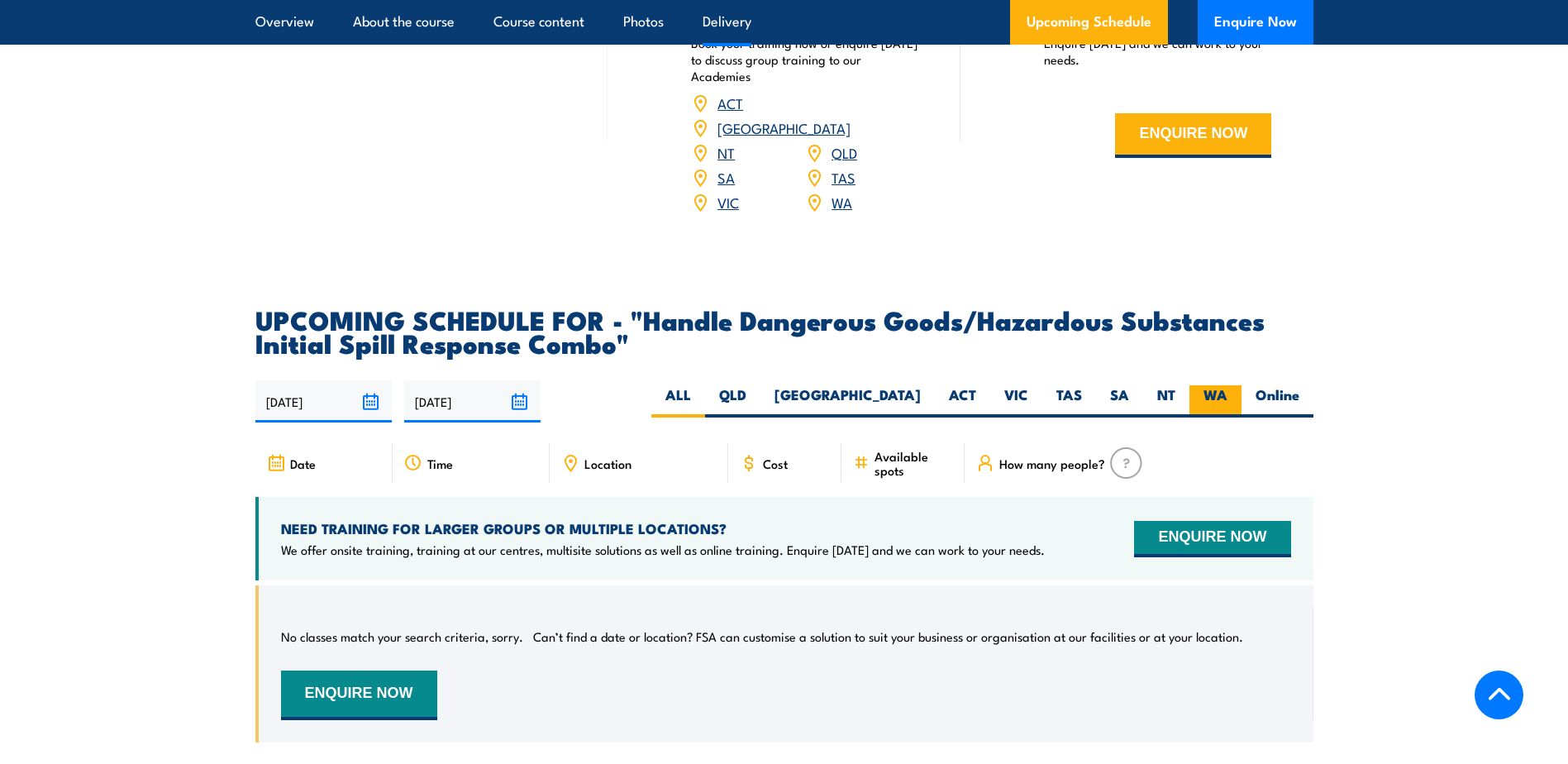
click at [1212, 385] on label "WA" at bounding box center [1215, 401] width 53 height 32
click at [1228, 385] on input "WA" at bounding box center [1234, 391] width 11 height 11
radio input "true"
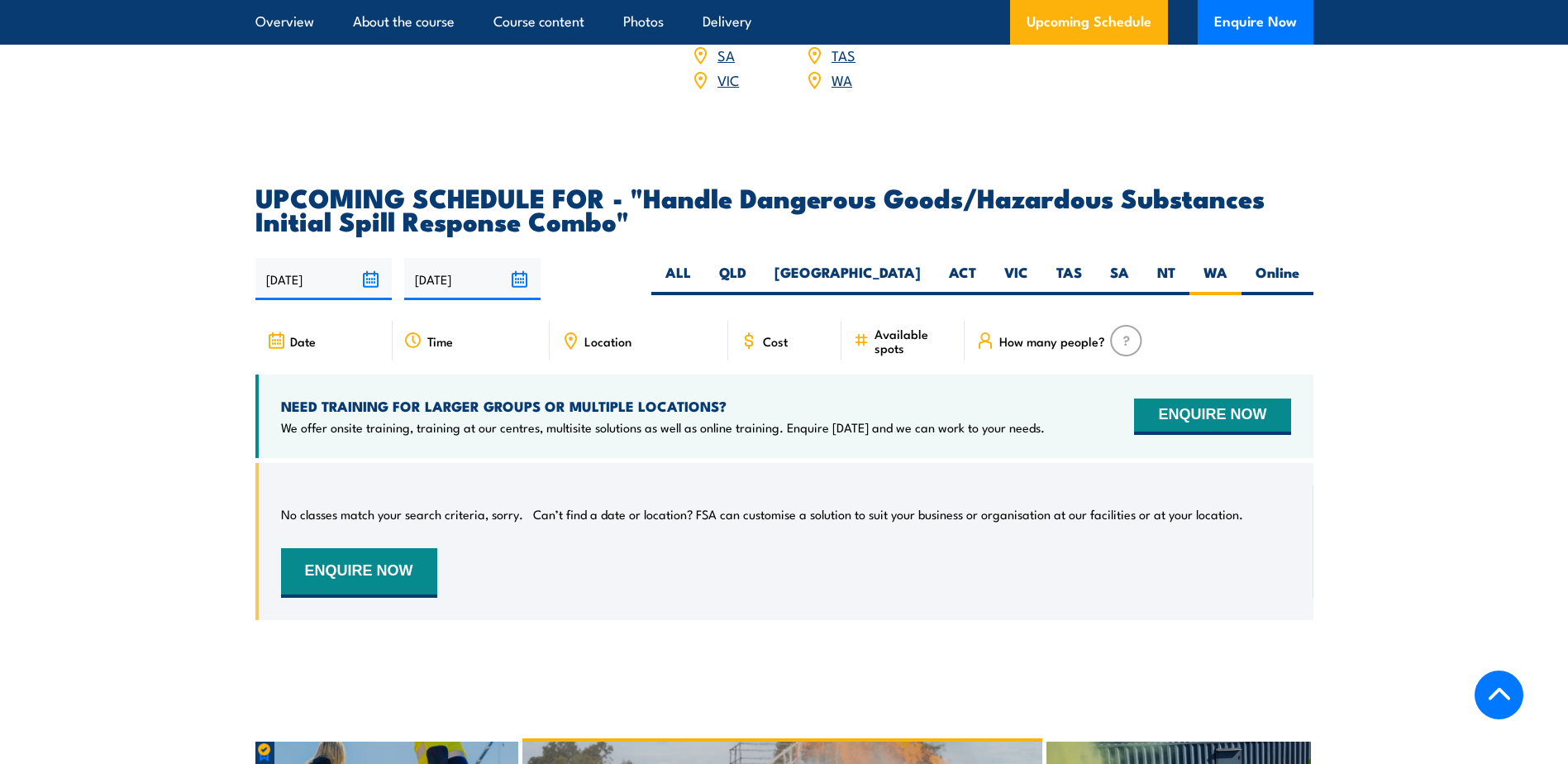
scroll to position [2764, 0]
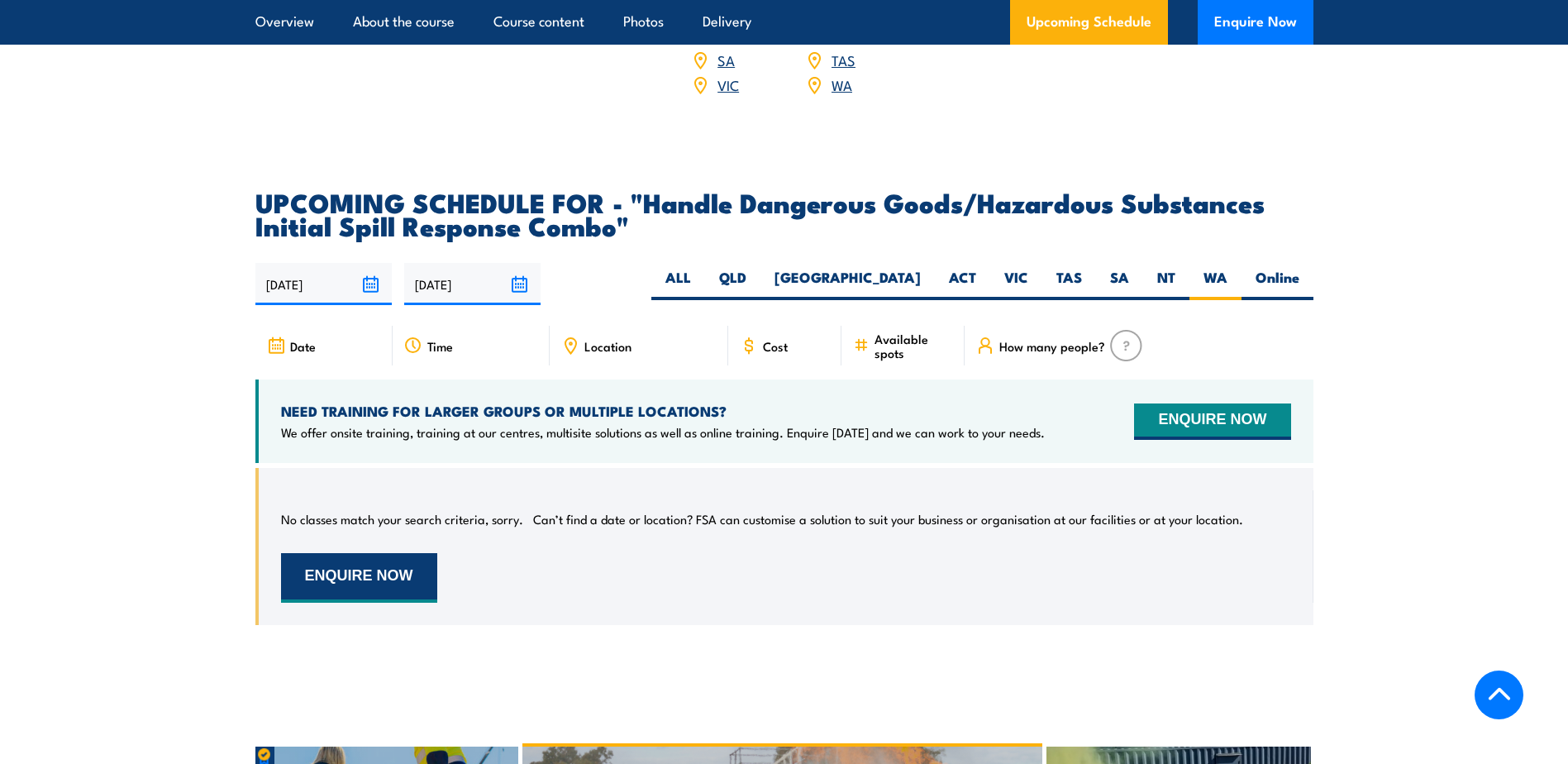
click at [345, 553] on button "ENQUIRE NOW" at bounding box center [359, 578] width 157 height 50
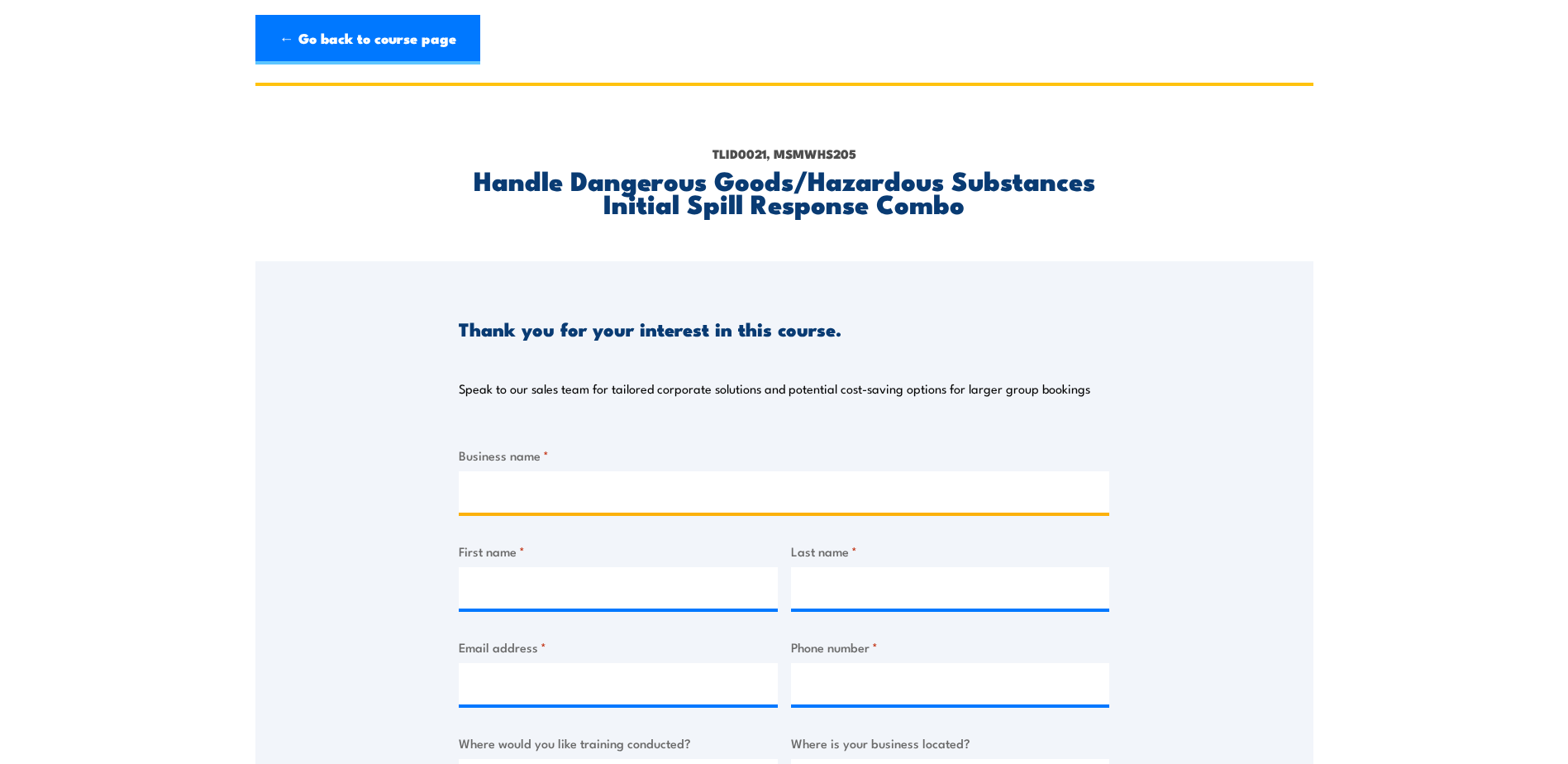
click at [625, 499] on input "Business name *" at bounding box center [784, 492] width 650 height 41
type input "Alstom Transport Australia Pty Limited"
type input "[PERSON_NAME]"
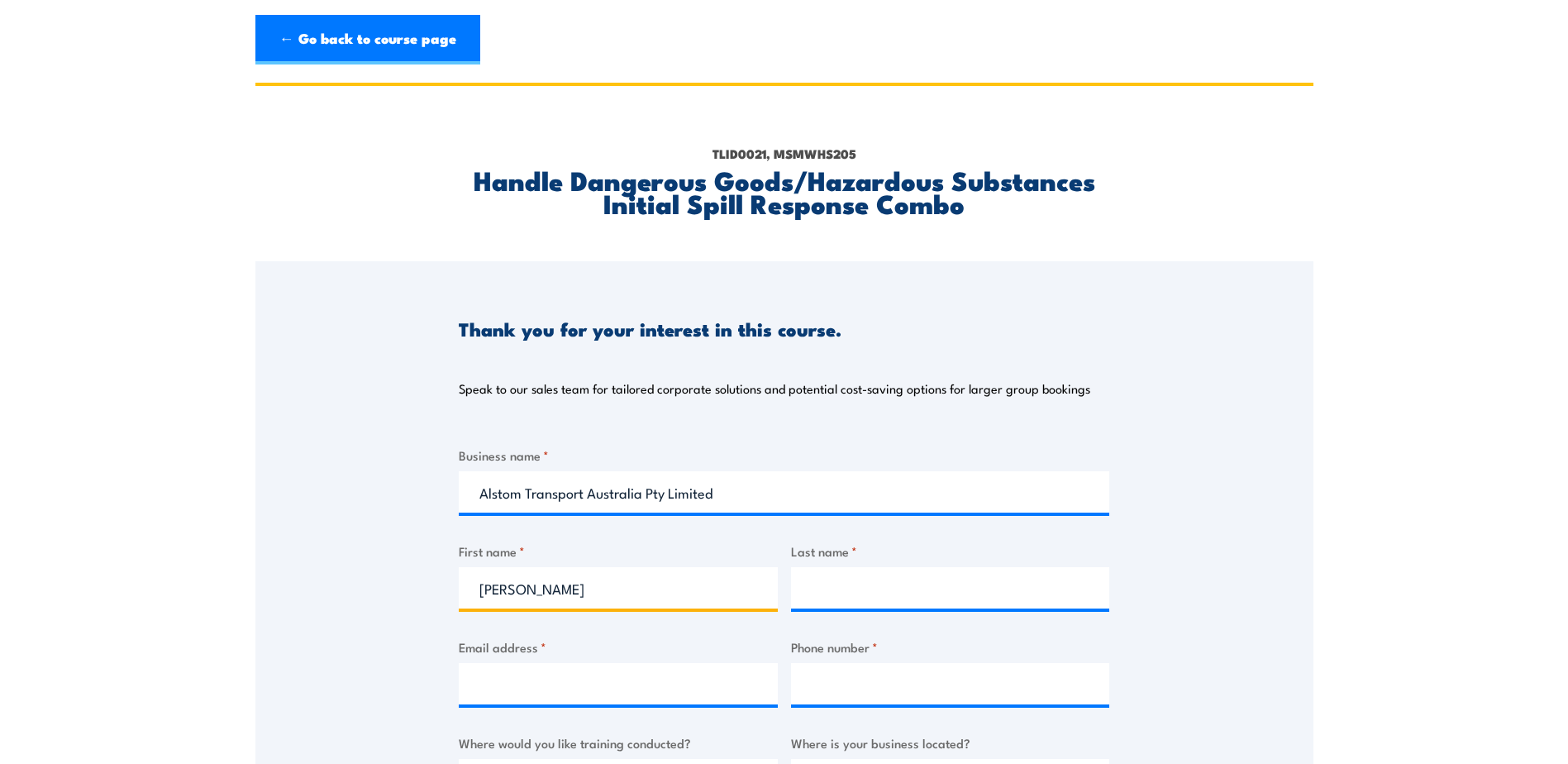
type input "[PERSON_NAME]"
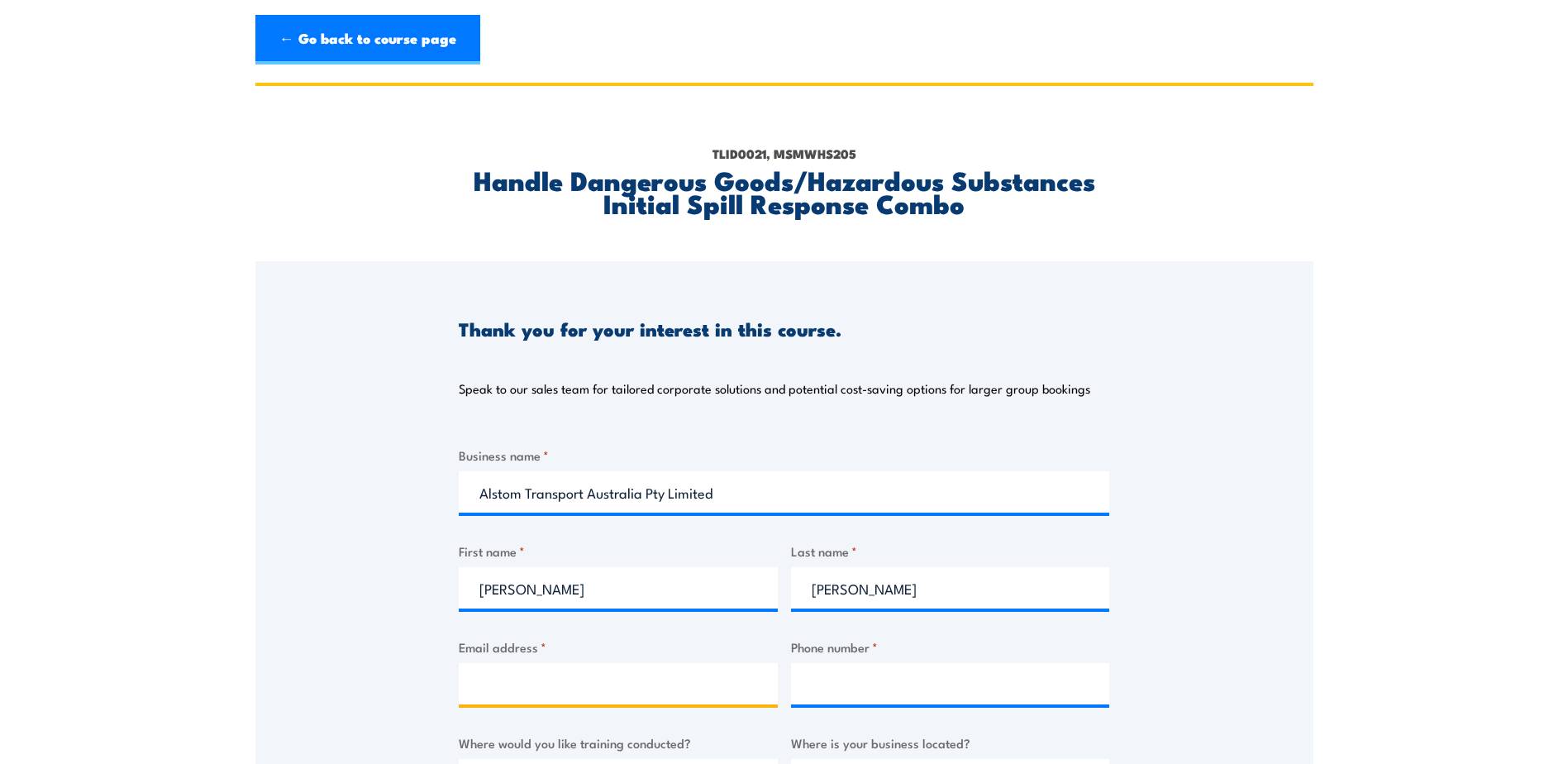
type input "[PERSON_NAME][EMAIL_ADDRESS][PERSON_NAME][DOMAIN_NAME]"
type input "0437343866"
select select "WA"
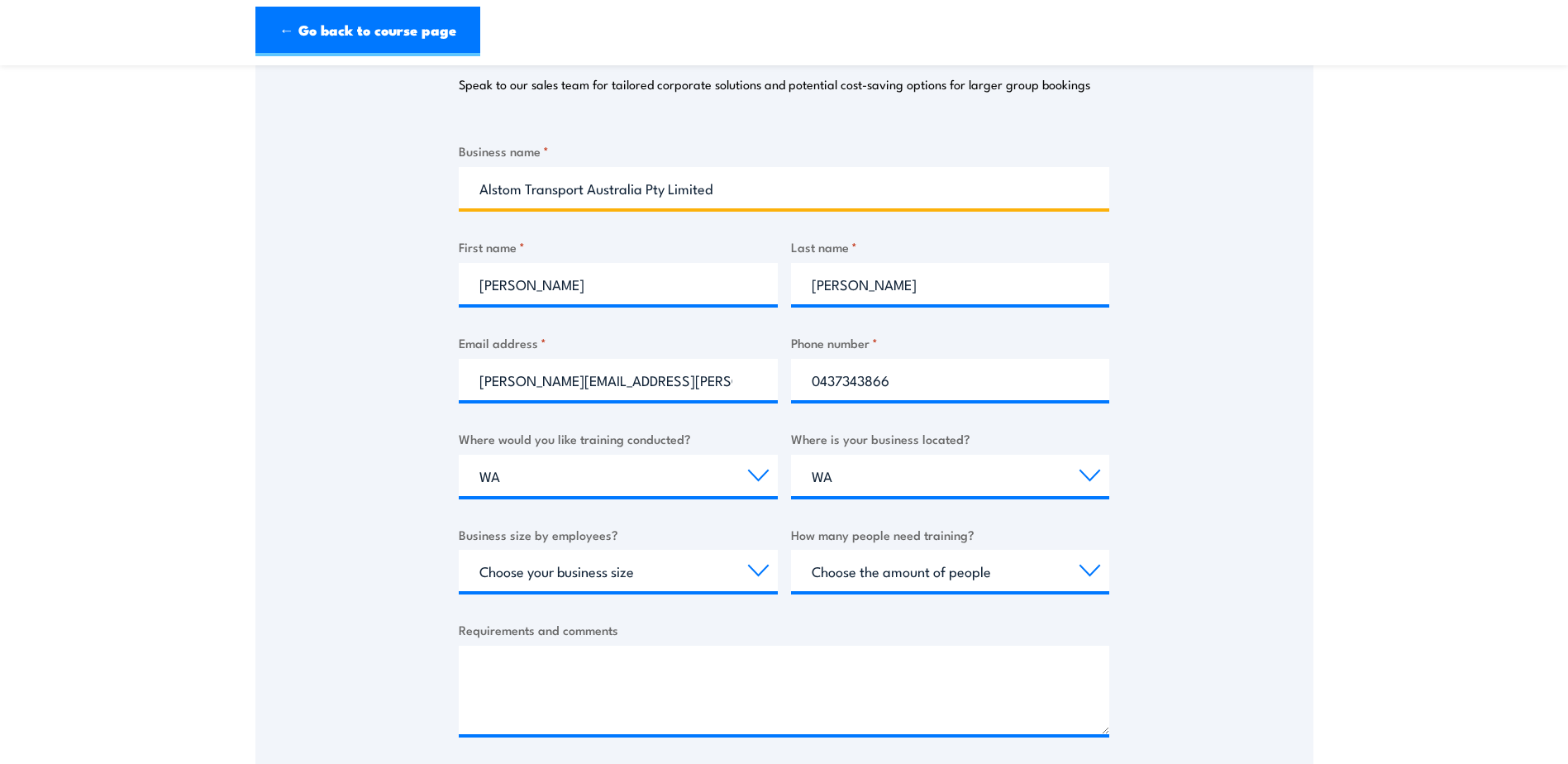
scroll to position [414, 0]
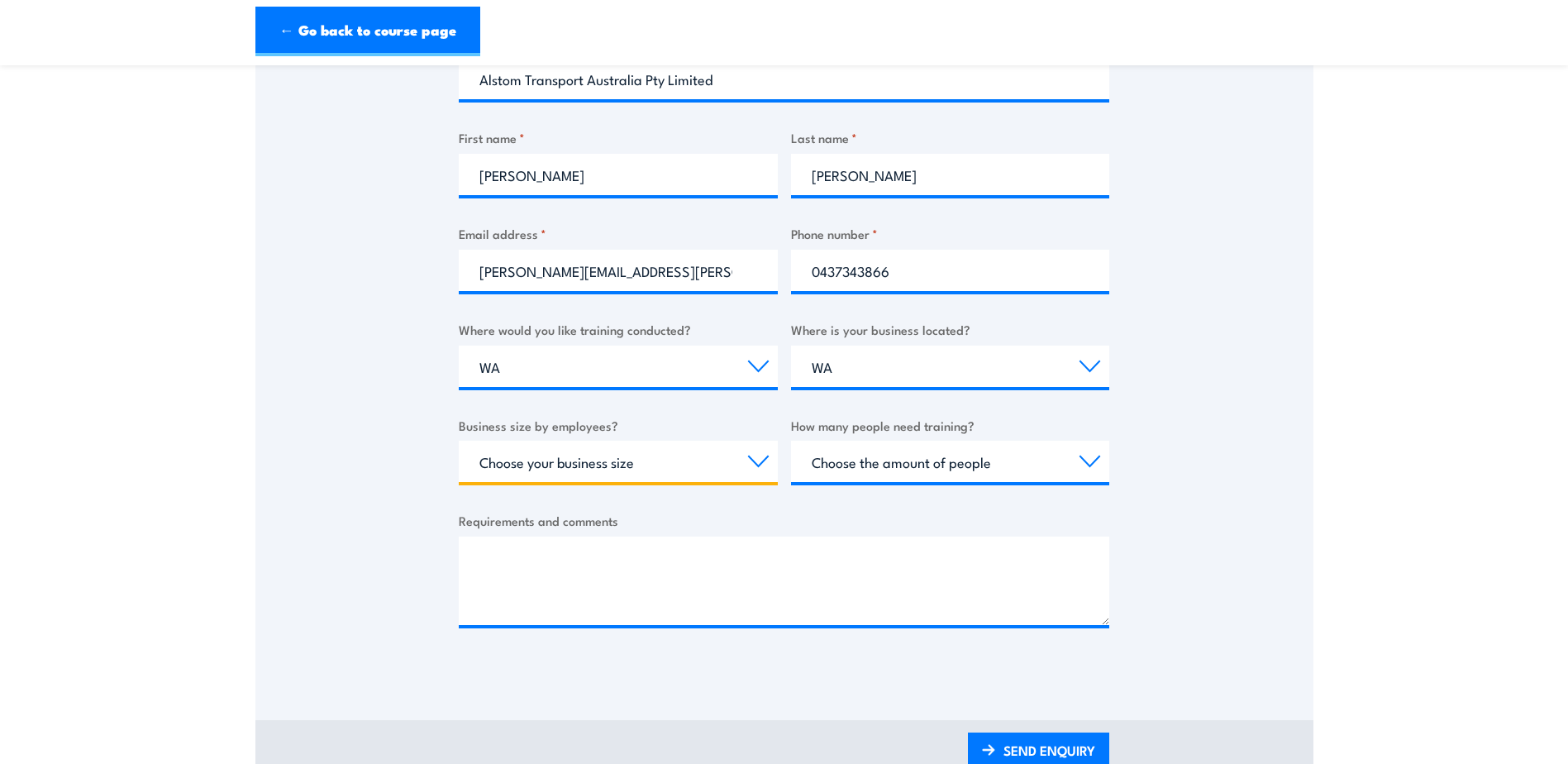
click at [754, 462] on select "Choose your business size 1 to 19 20 to 199 200+" at bounding box center [618, 461] width 319 height 41
select select "200+"
click at [459, 441] on select "Choose your business size 1 to 19 20 to 199 200+" at bounding box center [618, 461] width 319 height 41
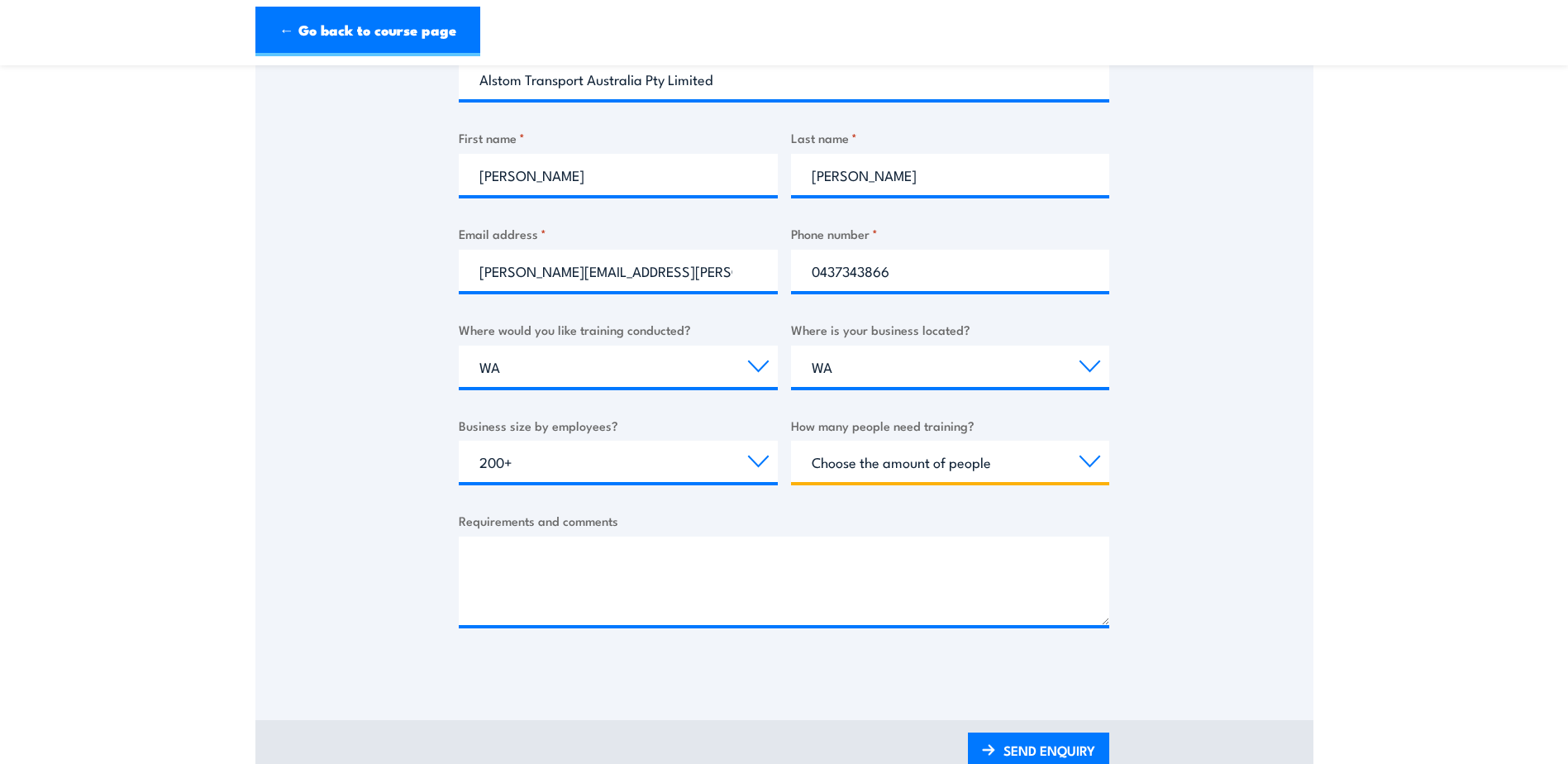
click at [1092, 460] on select "Choose the amount of people 1 to 4 5 to 19 20+" at bounding box center [951, 461] width 319 height 41
select select "5 to 19"
click at [791, 441] on select "Choose the amount of people 1 to 4 5 to 19 20+" at bounding box center [951, 461] width 319 height 41
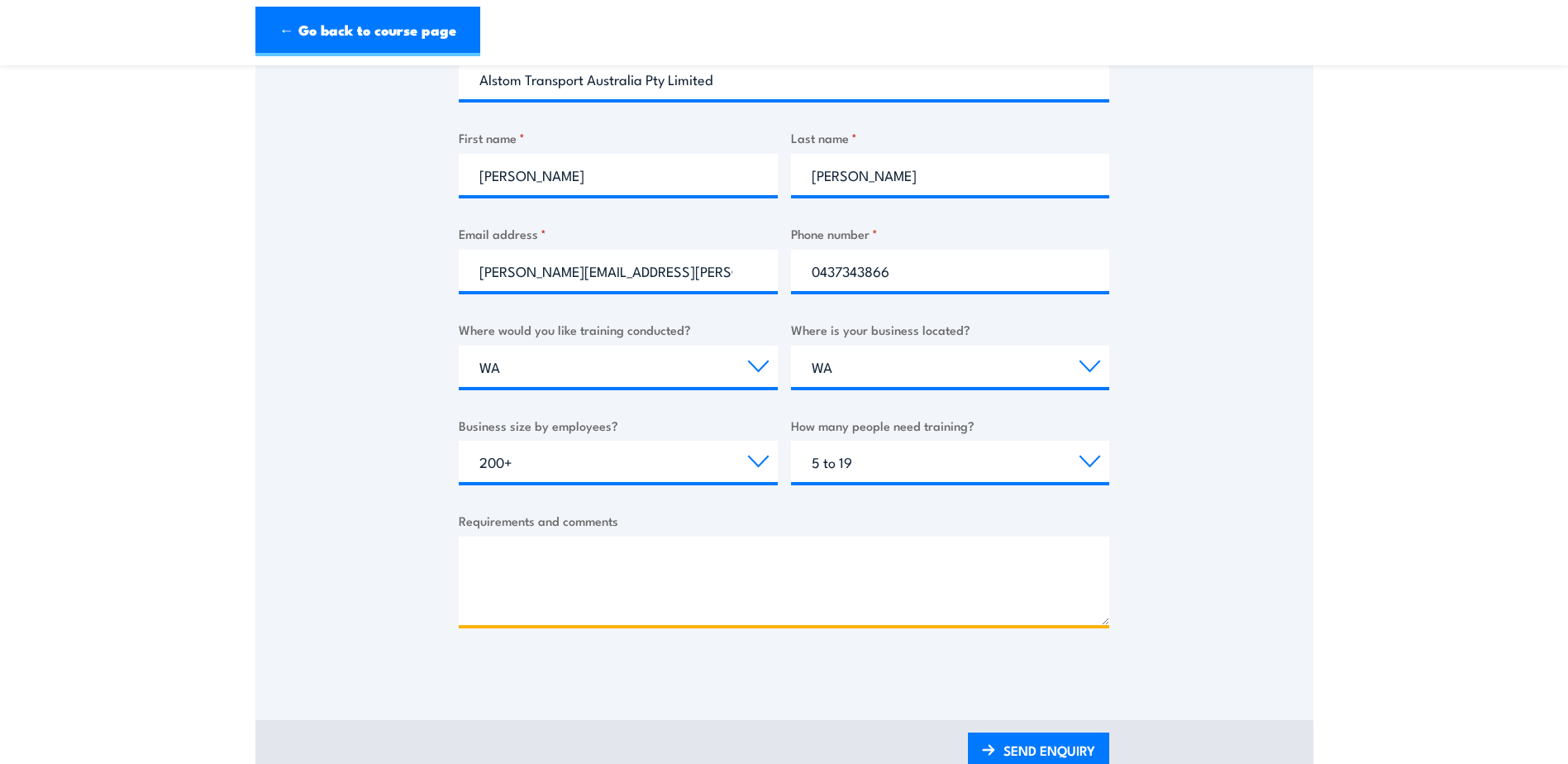
click at [586, 560] on textarea "Requirements and comments" at bounding box center [784, 581] width 650 height 88
type textarea "H"
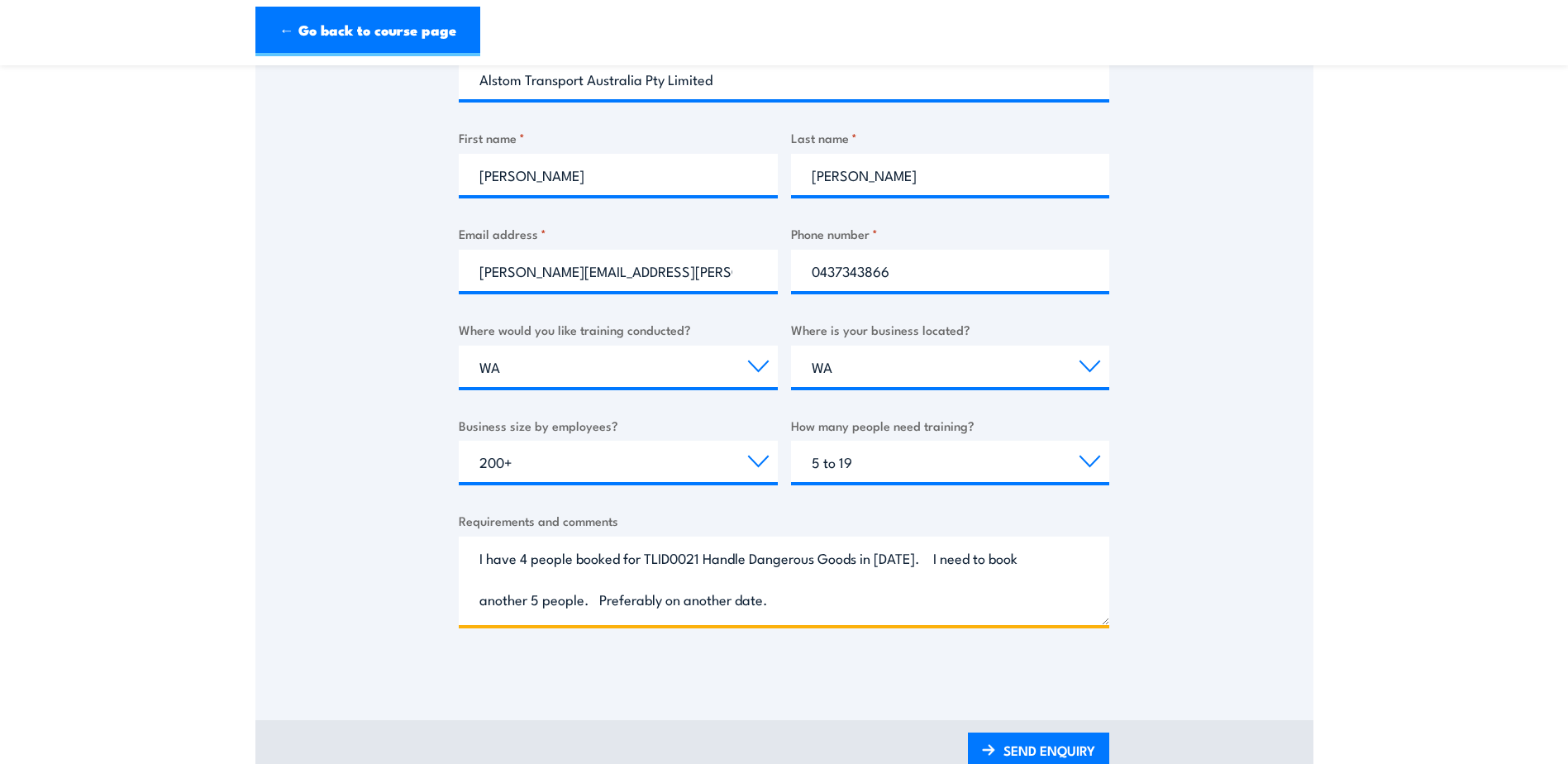
click at [861, 598] on textarea "I have 4 people booked for TLID0021 Handle Dangerous Goods in [DATE]. I need to…" at bounding box center [784, 581] width 650 height 88
click at [699, 603] on textarea "I have 4 people booked for TLID0021 Handle Dangerous Goods in [DATE]. I need to…" at bounding box center [784, 581] width 650 height 88
click at [870, 598] on textarea "I have 4 people booked for TLID0021 Handle Dangerous Goods in [DATE]. I need to…" at bounding box center [784, 581] width 650 height 88
click at [554, 606] on textarea "I have 4 people booked for TLID0021 Handle Dangerous Goods in [DATE]. I need to…" at bounding box center [784, 581] width 650 height 88
click at [736, 596] on textarea "I have 4 people booked for TLID0021 Handle Dangerous Goods in [DATE]. I need to…" at bounding box center [784, 581] width 650 height 88
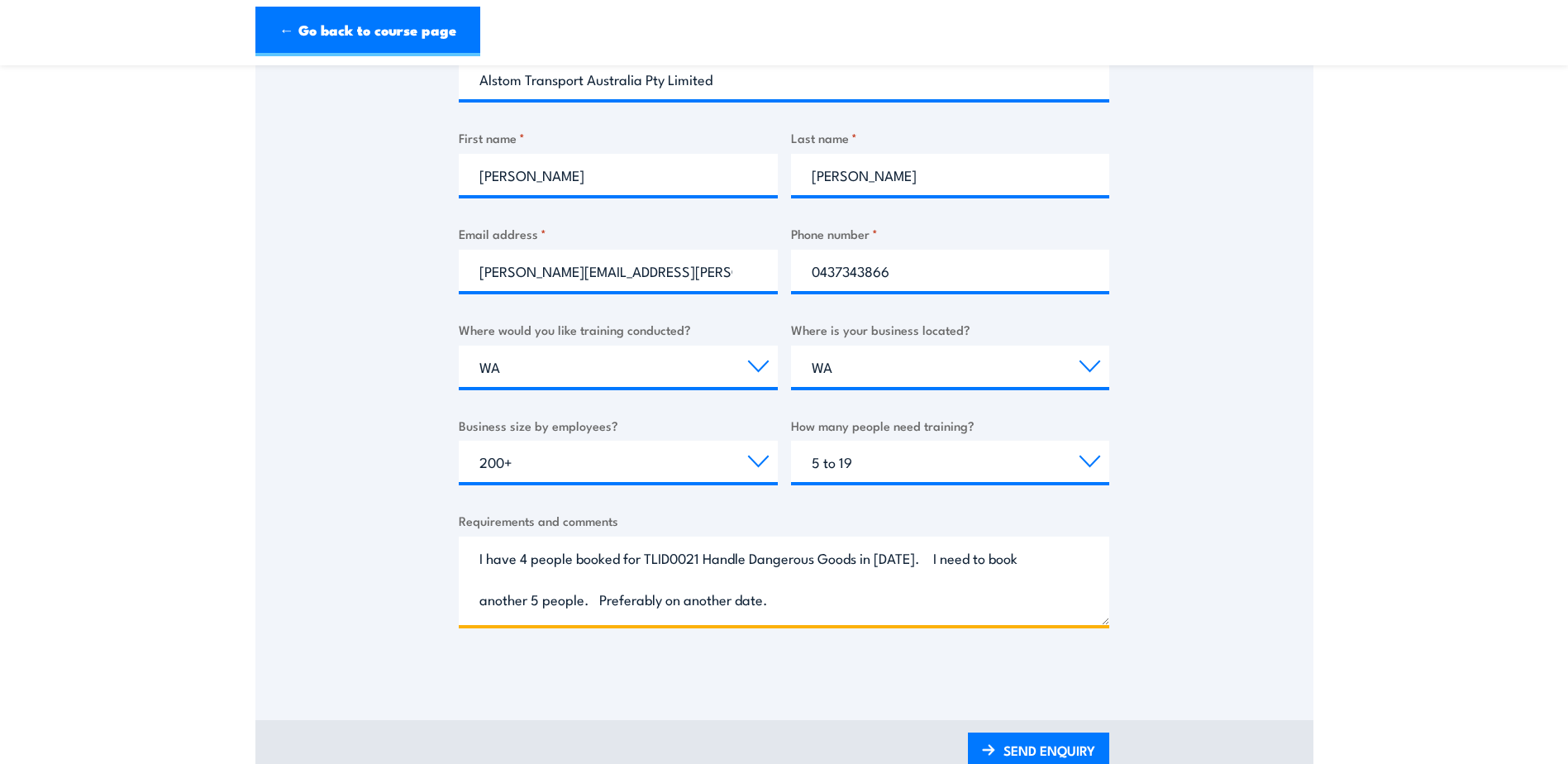
click at [809, 605] on textarea "I have 4 people booked for TLID0021 Handle Dangerous Goods in [DATE]. I need to…" at bounding box center [784, 581] width 650 height 88
drag, startPoint x: 635, startPoint y: 598, endPoint x: 684, endPoint y: 591, distance: 49.5
click at [636, 598] on textarea "I have 4 people booked for TLID0021 Handle Dangerous Goods in [DATE]. I need to…" at bounding box center [784, 581] width 650 height 88
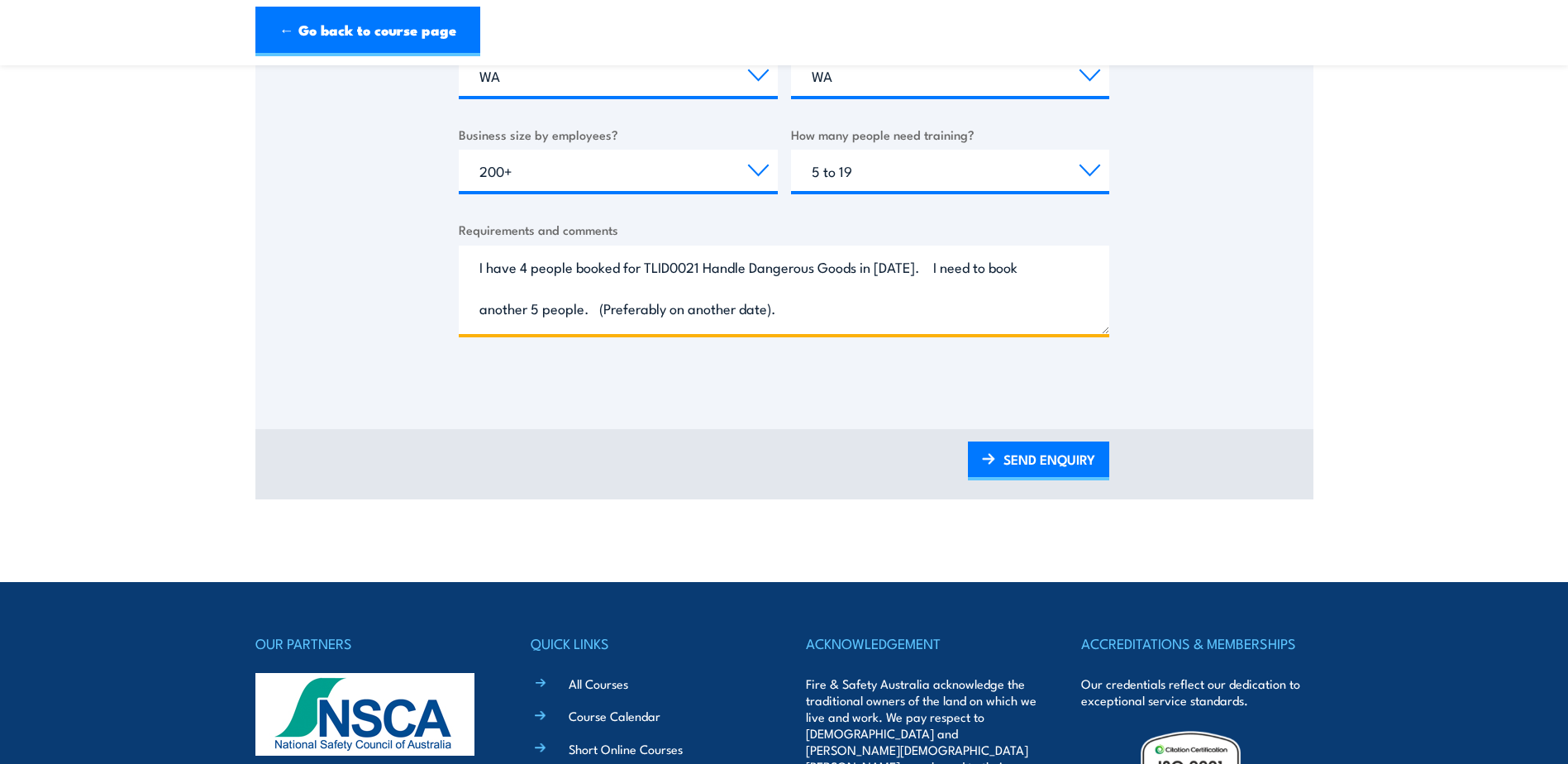
scroll to position [827, 0]
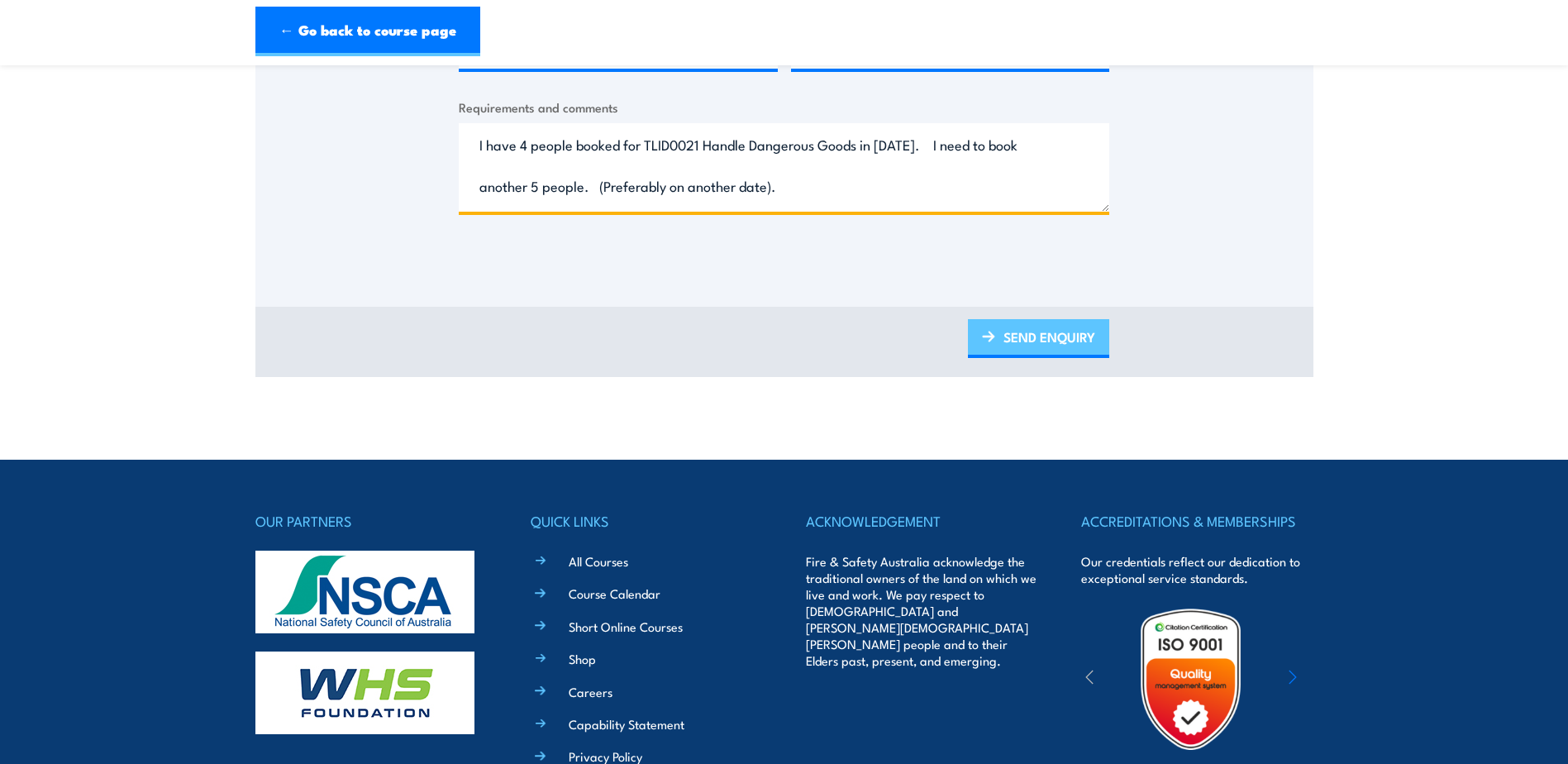
type textarea "I have 4 people booked for TLID0021 Handle Dangerous Goods in [DATE]. I need to…"
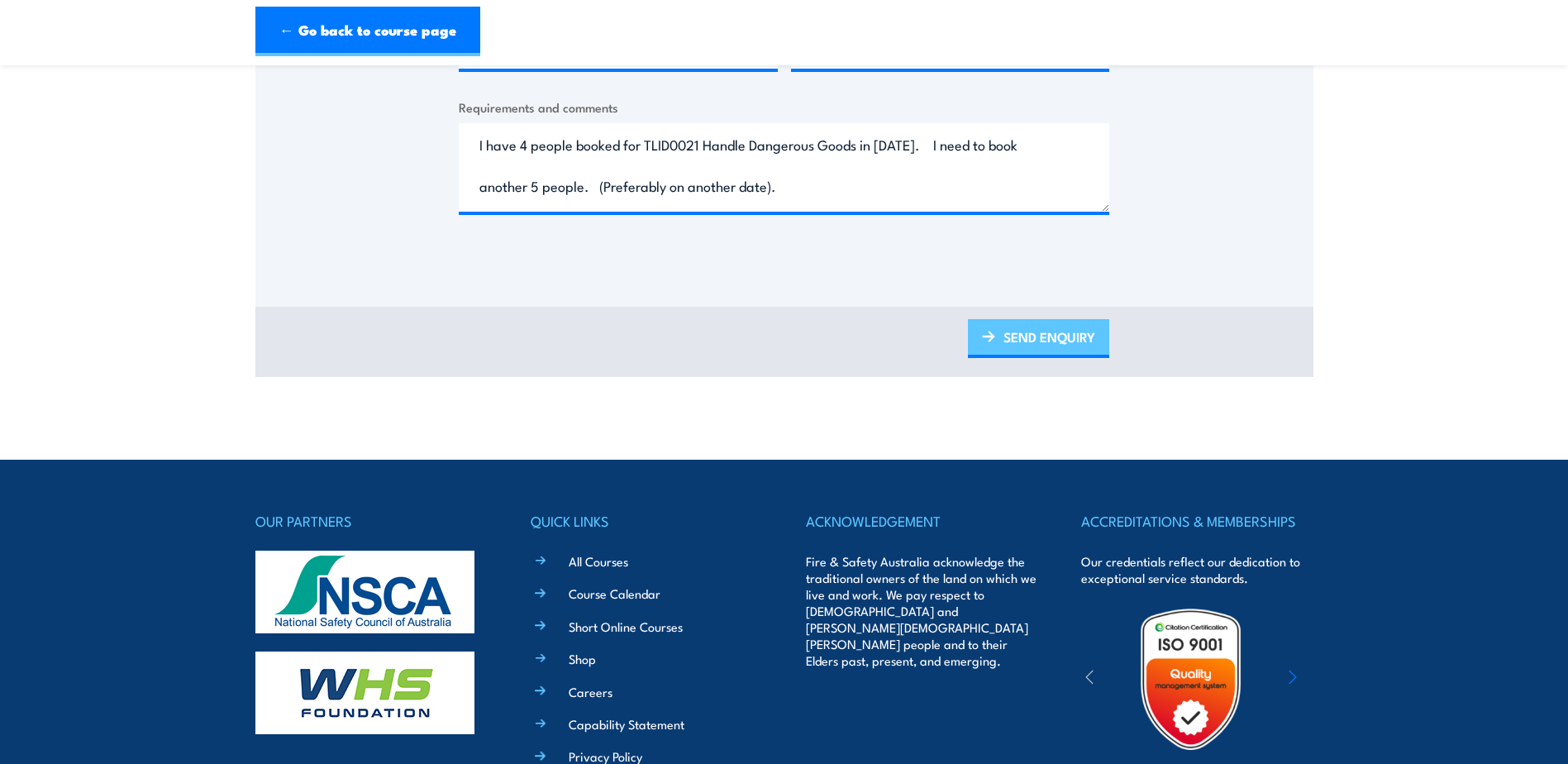
click at [1025, 334] on link "SEND ENQUIRY" at bounding box center [1038, 338] width 141 height 39
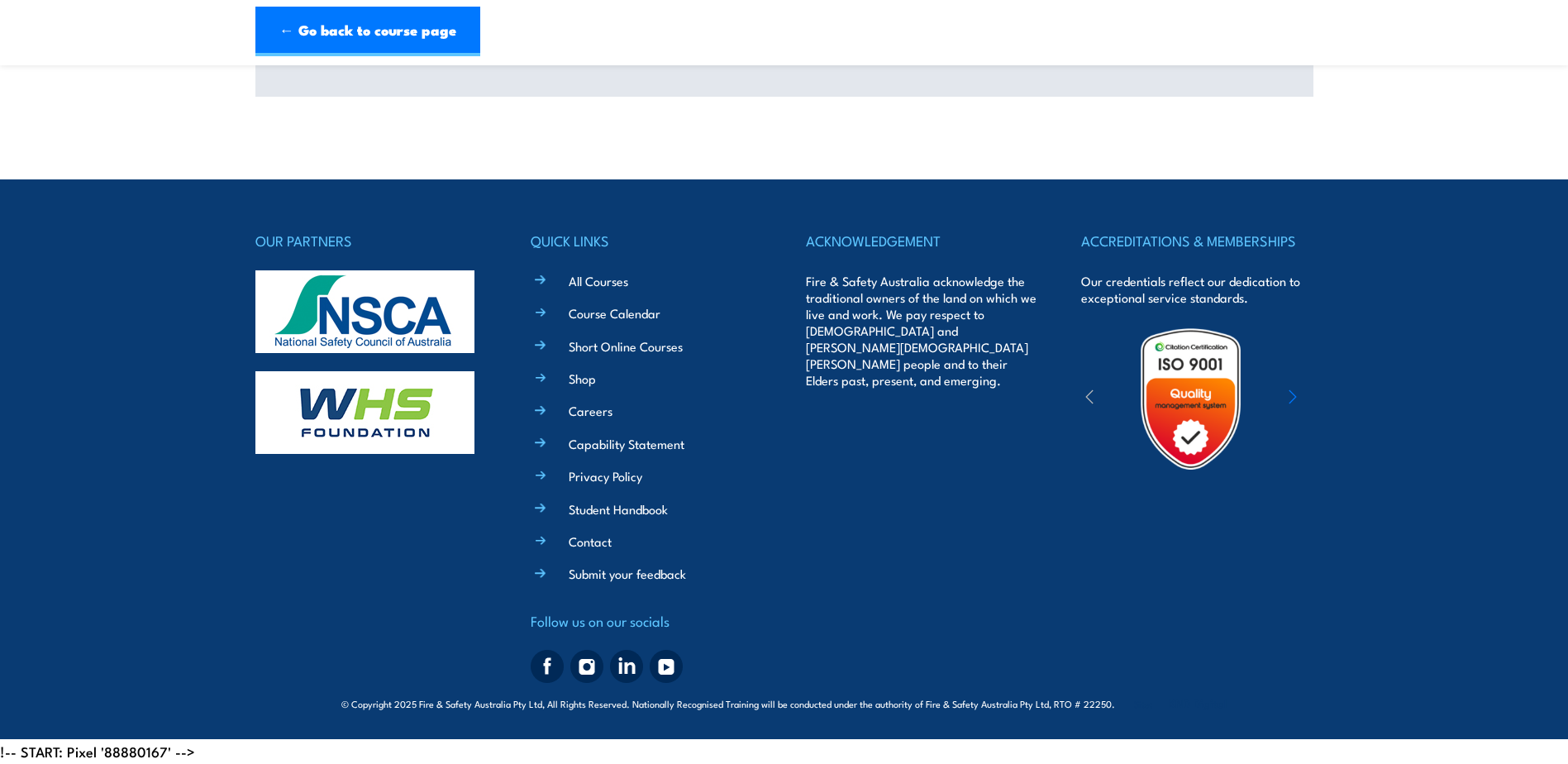
scroll to position [0, 0]
